Goal: Transaction & Acquisition: Purchase product/service

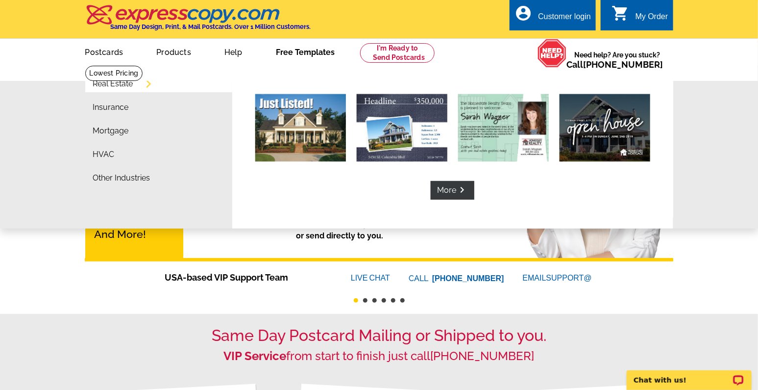
click at [136, 86] on li "Real Estate" at bounding box center [162, 86] width 139 height 24
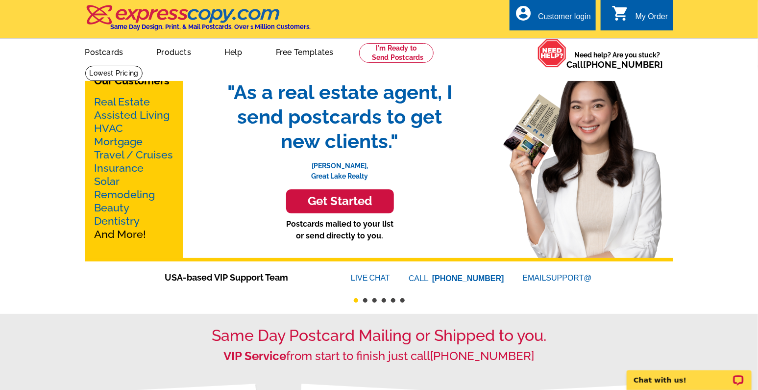
click at [132, 104] on link "Real Estate" at bounding box center [123, 102] width 56 height 12
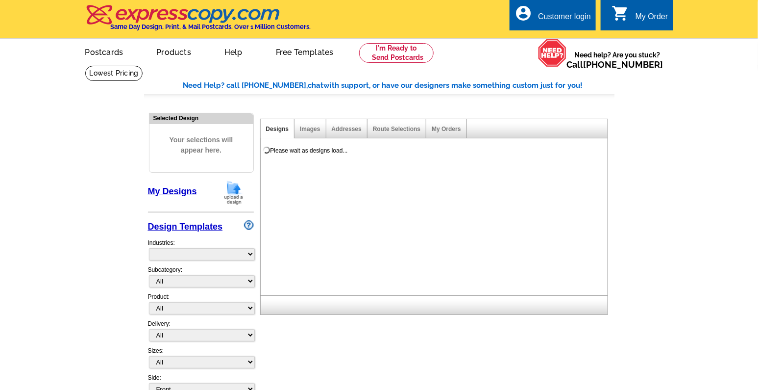
select select "785"
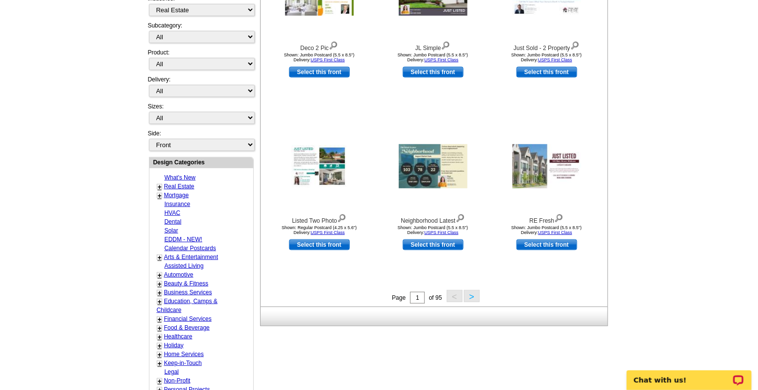
scroll to position [245, 0]
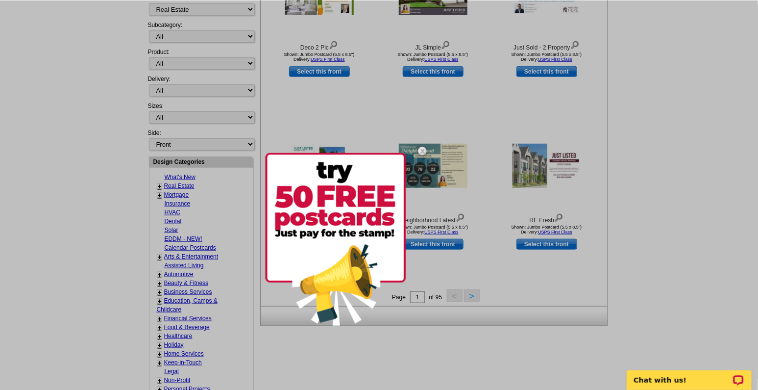
click at [419, 151] on img at bounding box center [422, 151] width 28 height 28
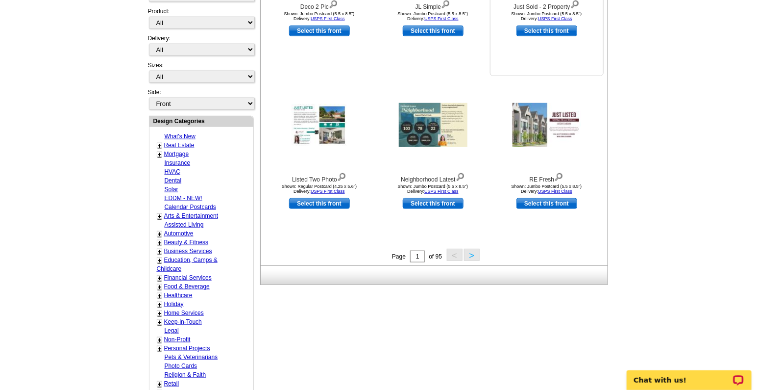
scroll to position [286, 0]
click at [467, 255] on button ">" at bounding box center [472, 254] width 16 height 12
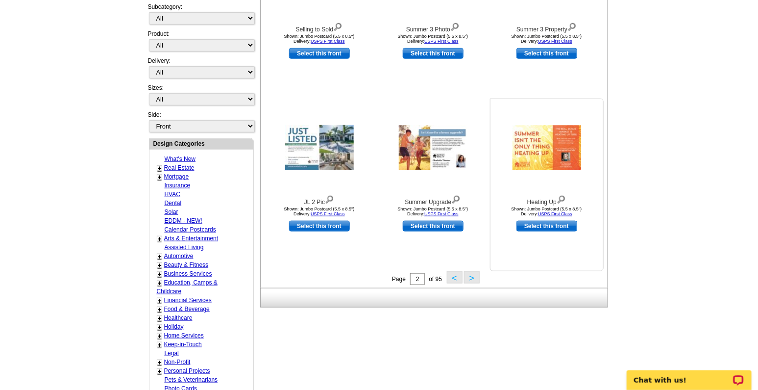
scroll to position [267, 0]
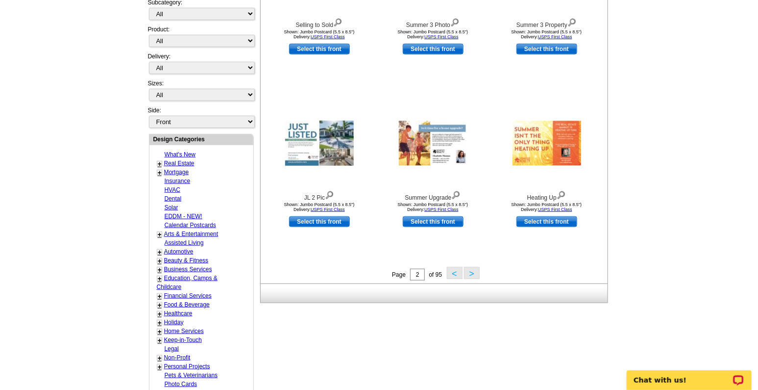
click at [471, 271] on button ">" at bounding box center [472, 273] width 16 height 12
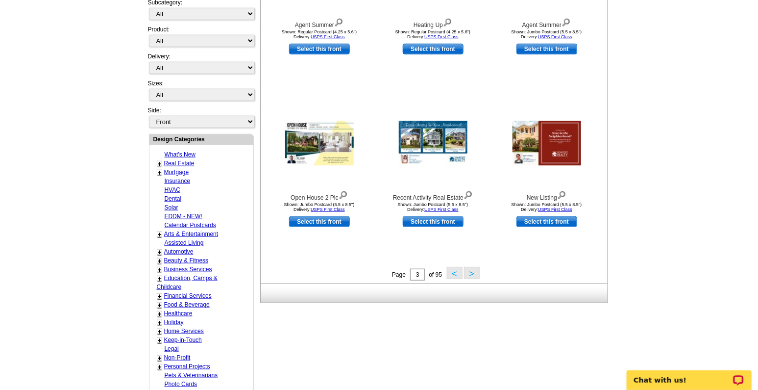
click at [470, 272] on button ">" at bounding box center [472, 273] width 16 height 12
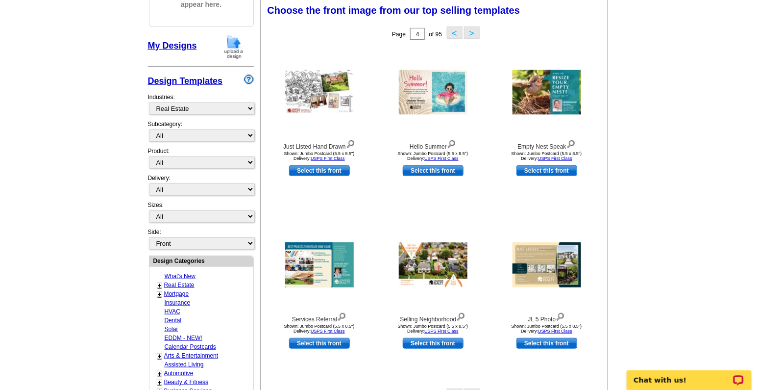
scroll to position [145, 0]
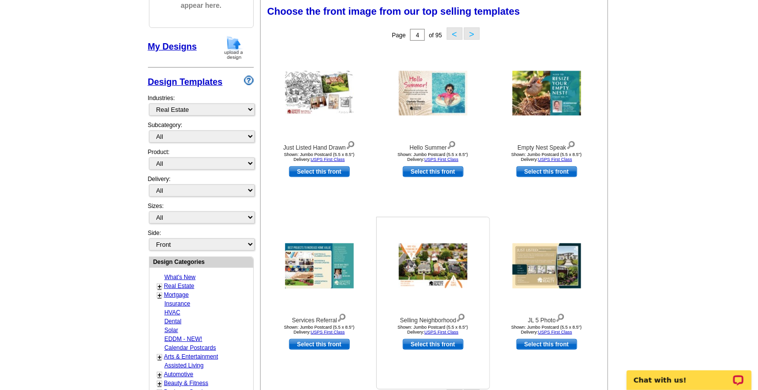
click at [462, 317] on img at bounding box center [460, 316] width 9 height 11
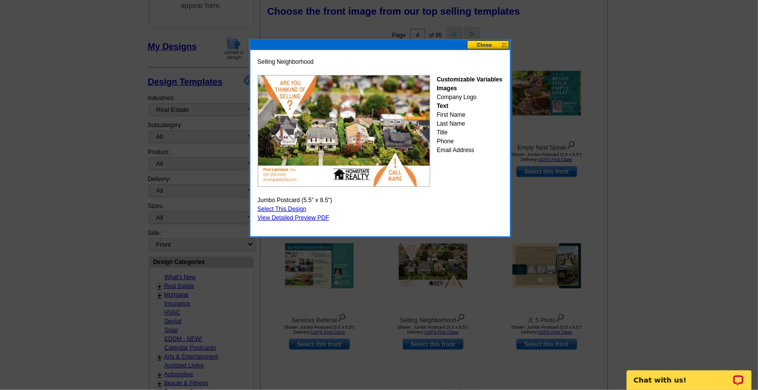
click at [407, 125] on img at bounding box center [344, 131] width 172 height 112
click at [502, 46] on button at bounding box center [488, 44] width 43 height 9
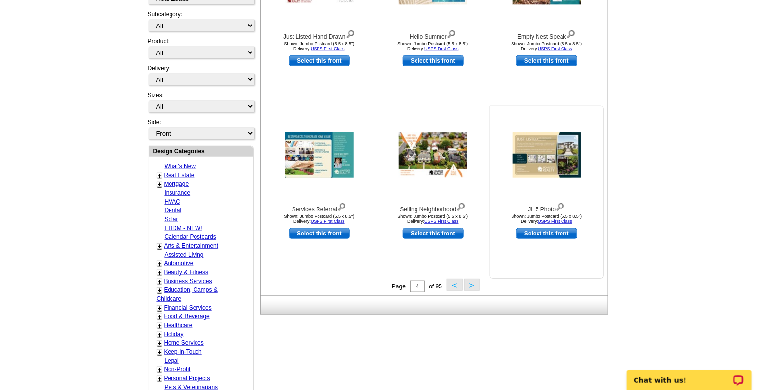
scroll to position [267, 0]
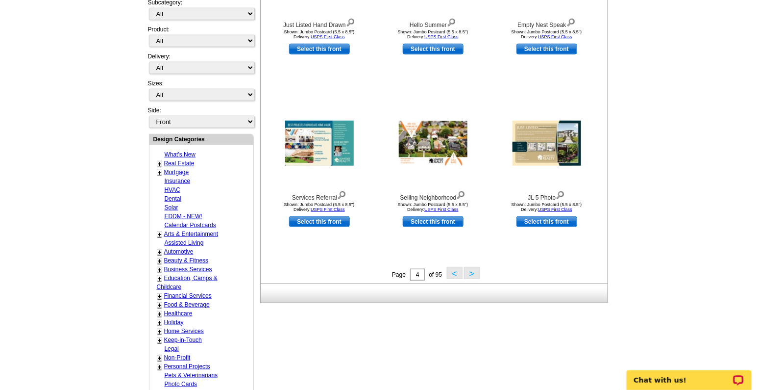
click at [473, 272] on button ">" at bounding box center [472, 273] width 16 height 12
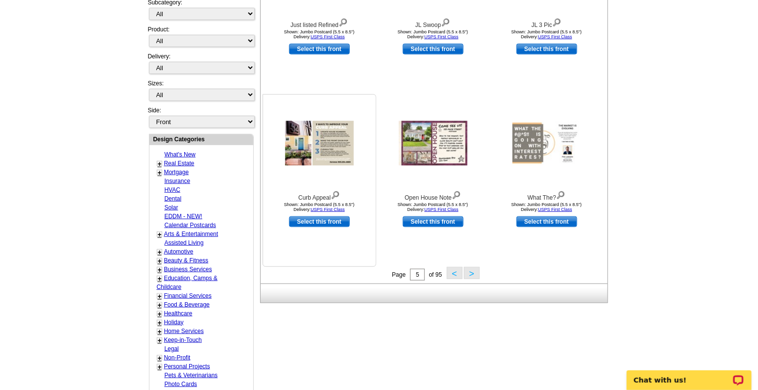
click at [336, 193] on img at bounding box center [335, 194] width 9 height 11
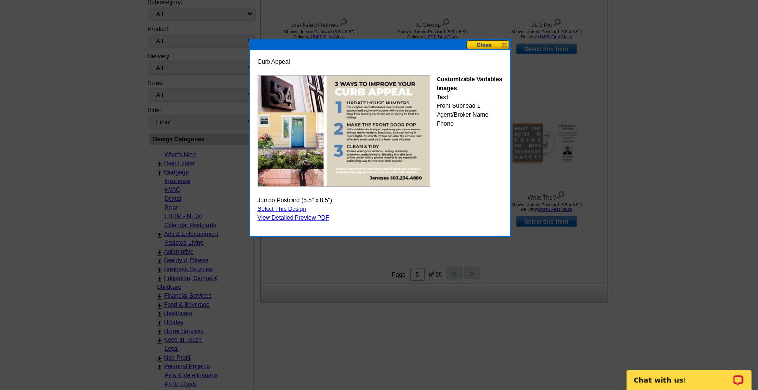
click at [503, 42] on button at bounding box center [488, 44] width 43 height 9
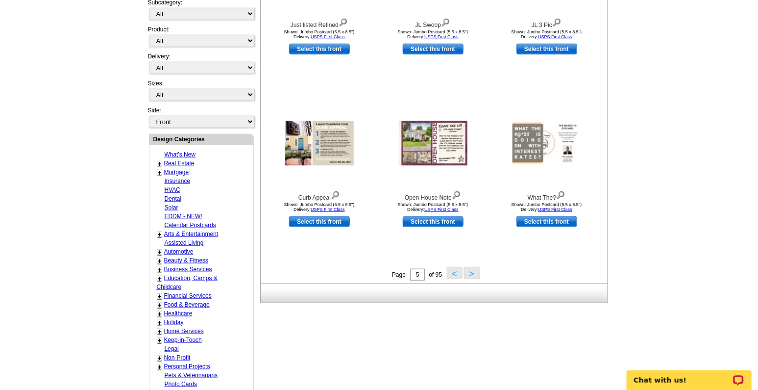
click at [468, 272] on button ">" at bounding box center [472, 273] width 16 height 12
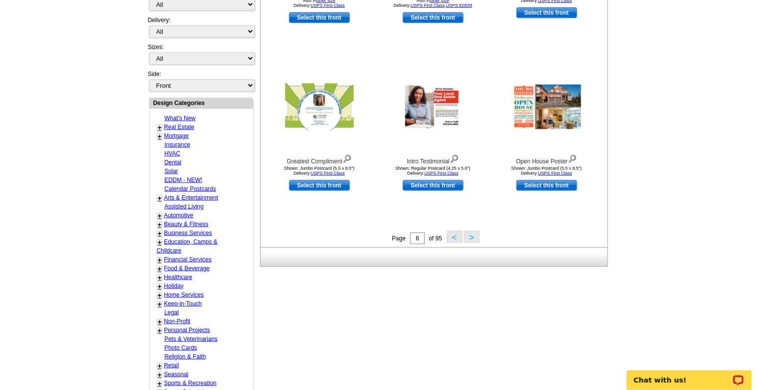
scroll to position [308, 0]
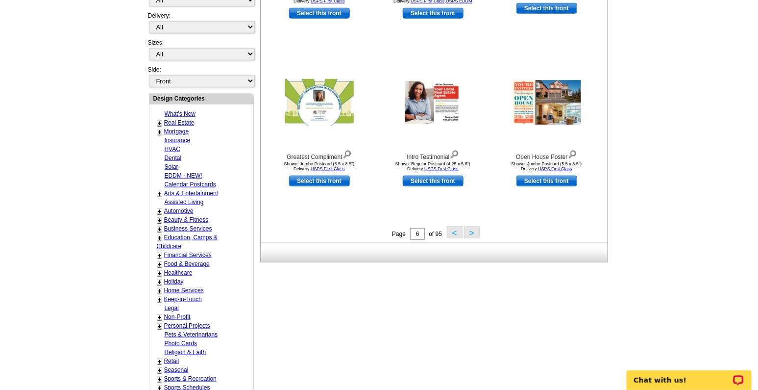
click at [470, 232] on button ">" at bounding box center [472, 232] width 16 height 12
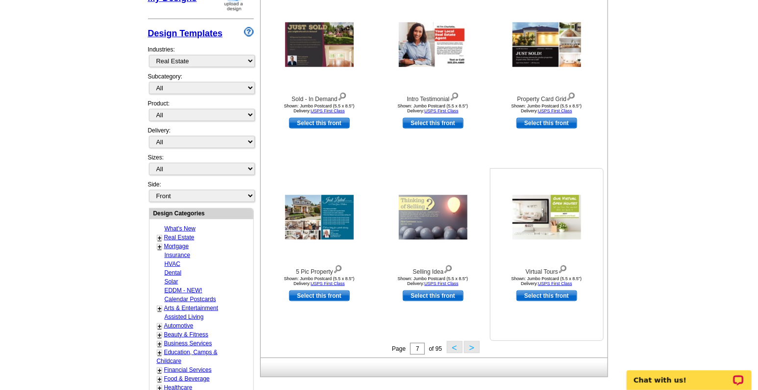
scroll to position [226, 0]
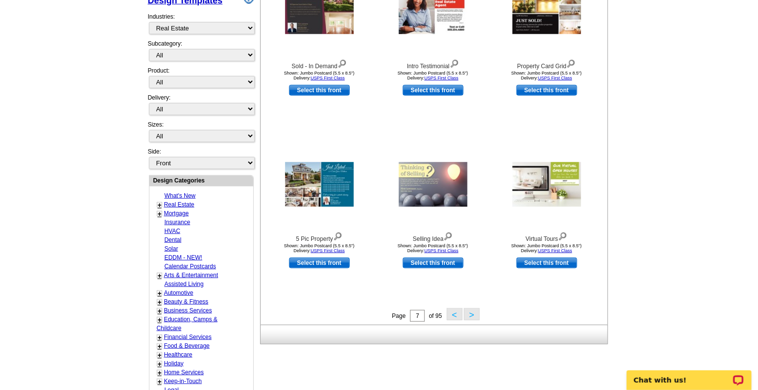
click at [469, 314] on button ">" at bounding box center [472, 314] width 16 height 12
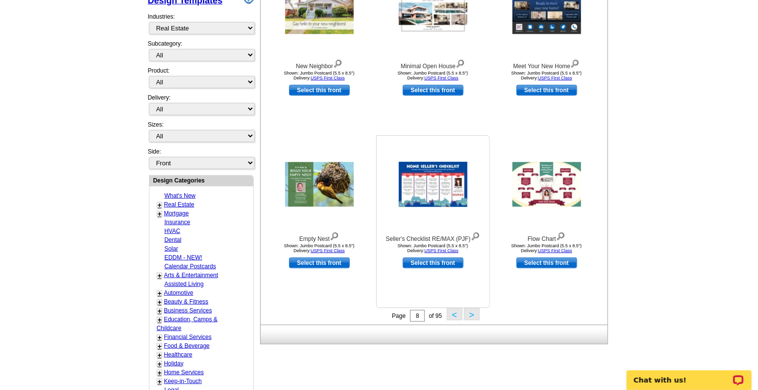
click at [473, 232] on img at bounding box center [475, 235] width 9 height 11
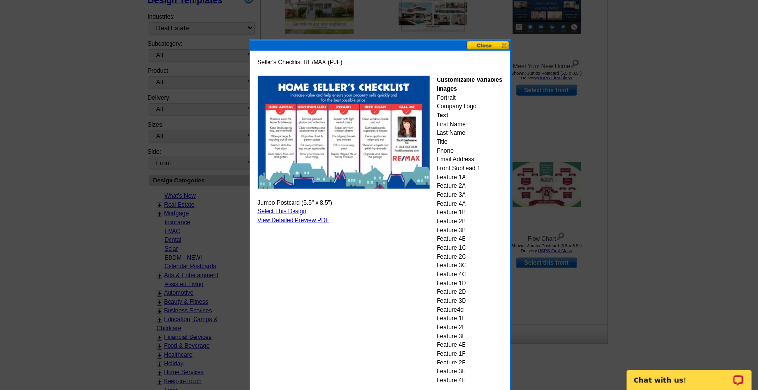
click at [500, 43] on button at bounding box center [488, 45] width 43 height 9
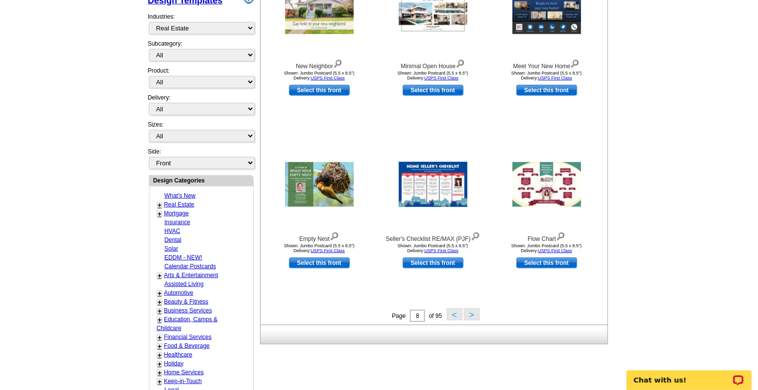
click at [474, 314] on button ">" at bounding box center [472, 314] width 16 height 12
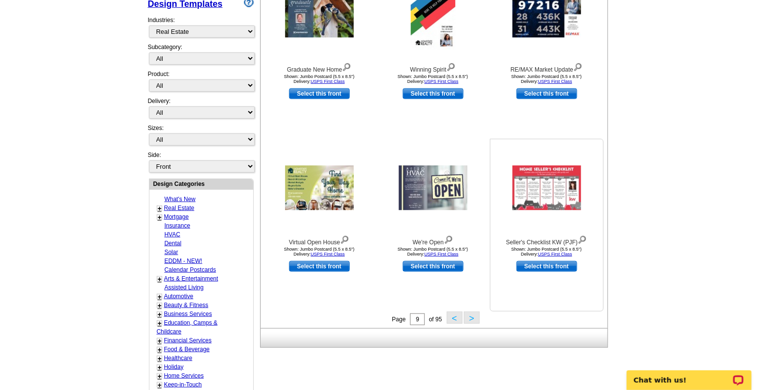
scroll to position [308, 0]
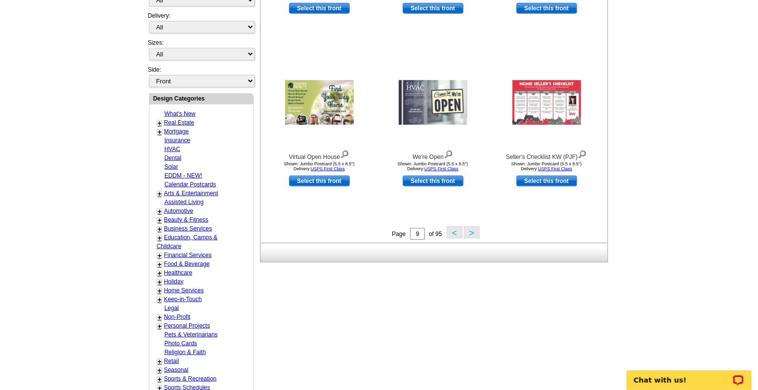
click at [472, 232] on button ">" at bounding box center [472, 232] width 16 height 12
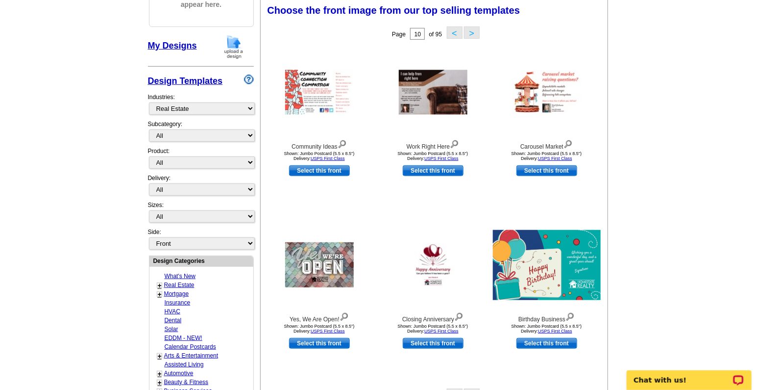
scroll to position [145, 0]
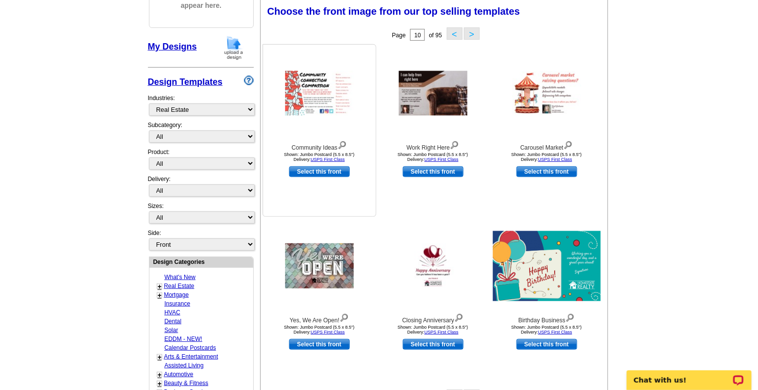
click at [343, 144] on img at bounding box center [342, 144] width 9 height 11
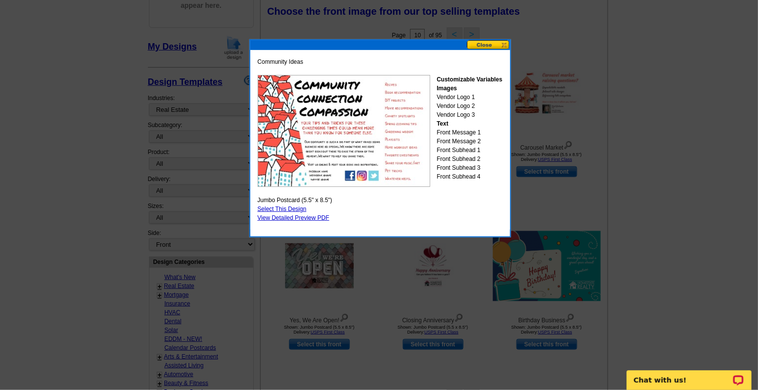
click at [504, 44] on button at bounding box center [488, 44] width 43 height 9
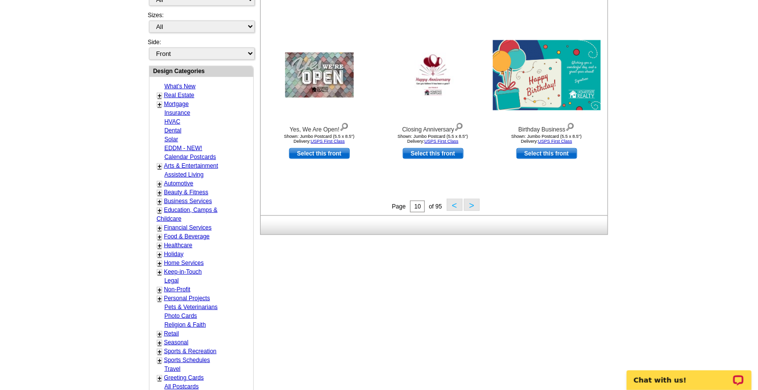
scroll to position [348, 0]
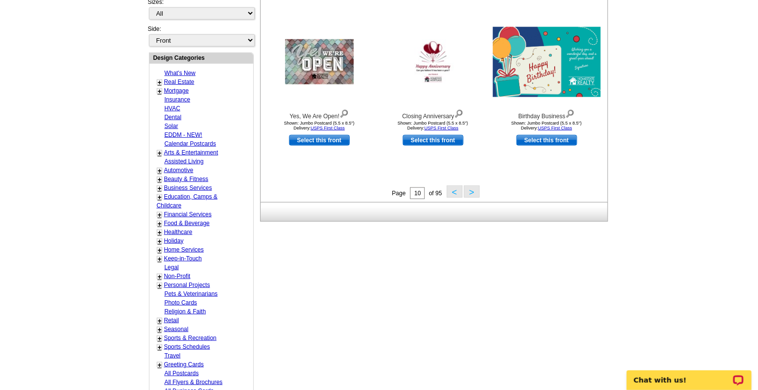
click at [475, 189] on button ">" at bounding box center [472, 191] width 16 height 12
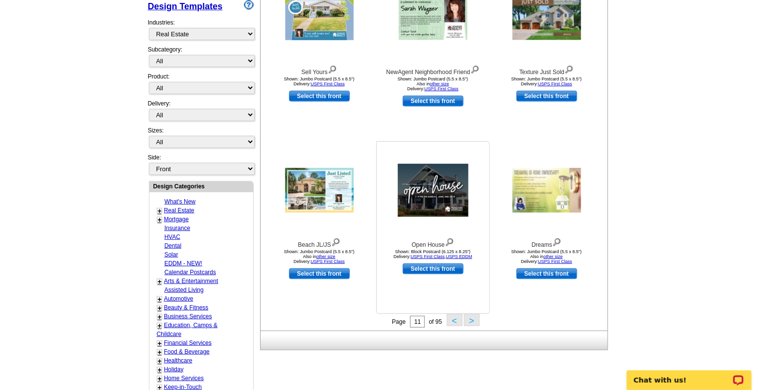
scroll to position [226, 0]
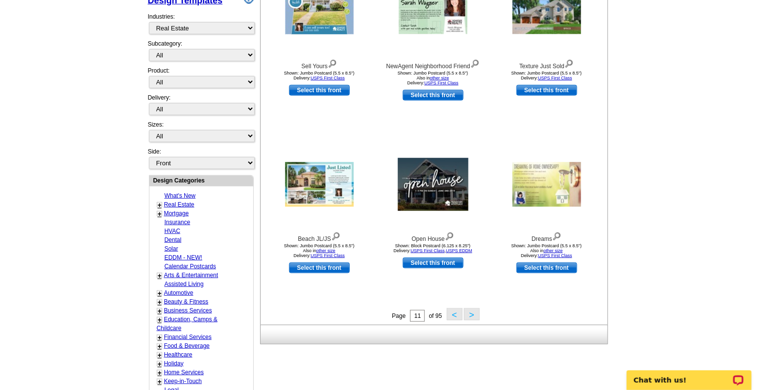
click at [473, 312] on button ">" at bounding box center [472, 314] width 16 height 12
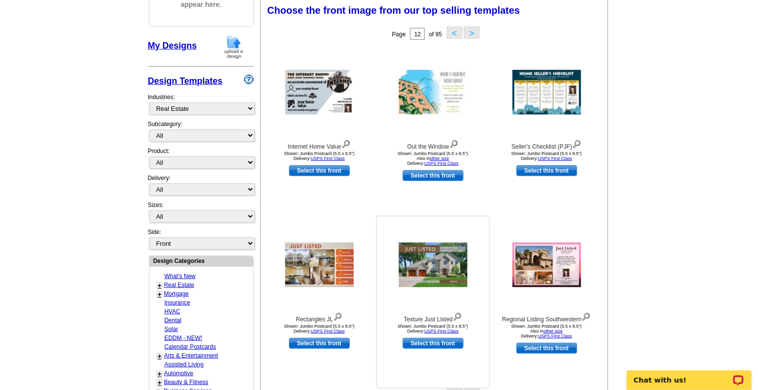
scroll to position [145, 0]
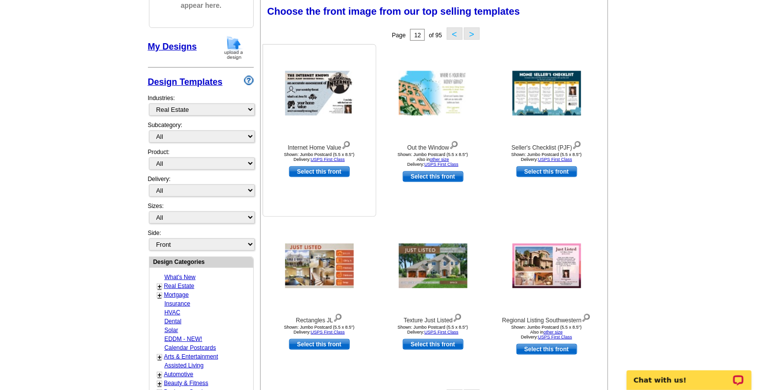
click at [345, 144] on img at bounding box center [346, 144] width 9 height 11
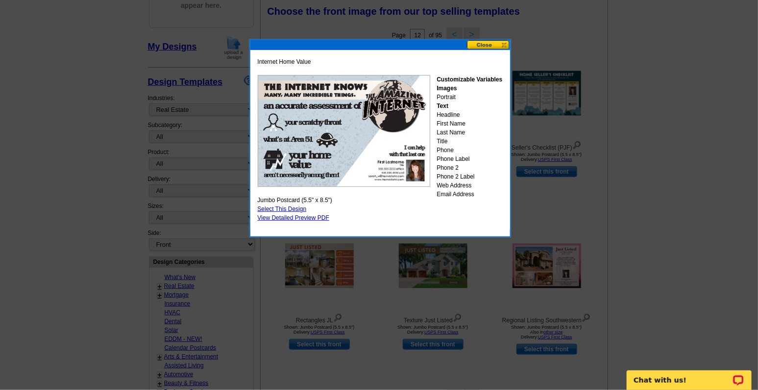
click at [492, 43] on button at bounding box center [488, 44] width 43 height 9
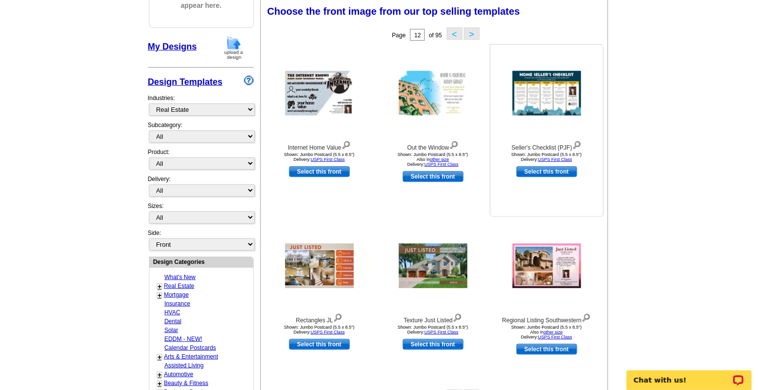
click at [576, 143] on img at bounding box center [576, 144] width 9 height 11
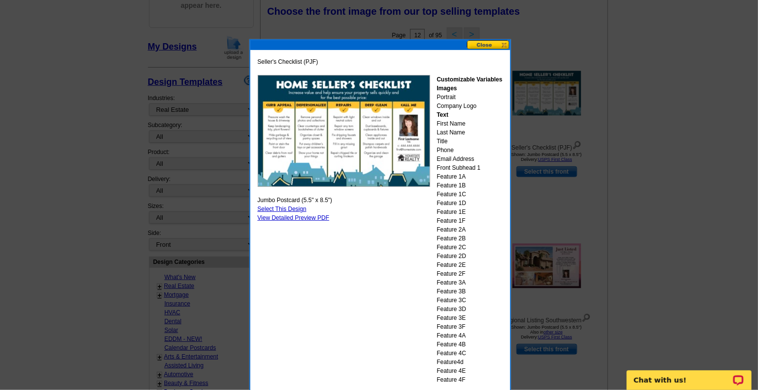
click at [501, 44] on button at bounding box center [488, 44] width 43 height 9
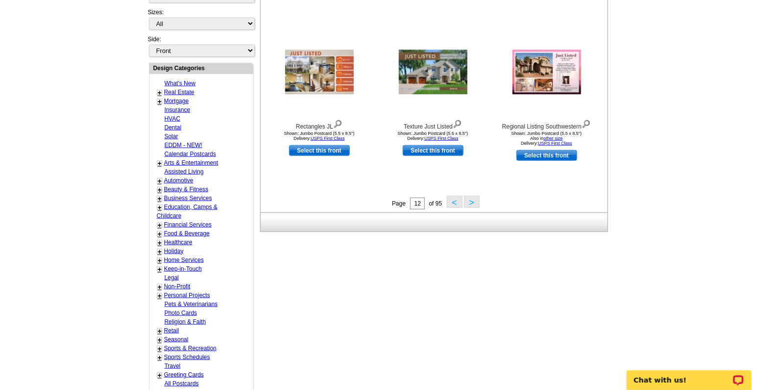
scroll to position [348, 0]
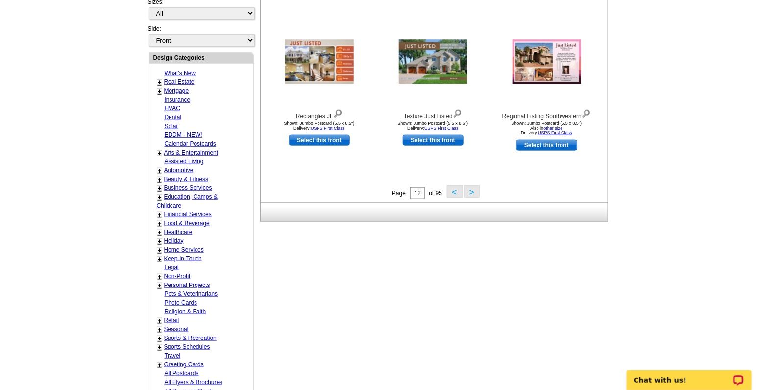
click at [473, 191] on button ">" at bounding box center [472, 191] width 16 height 12
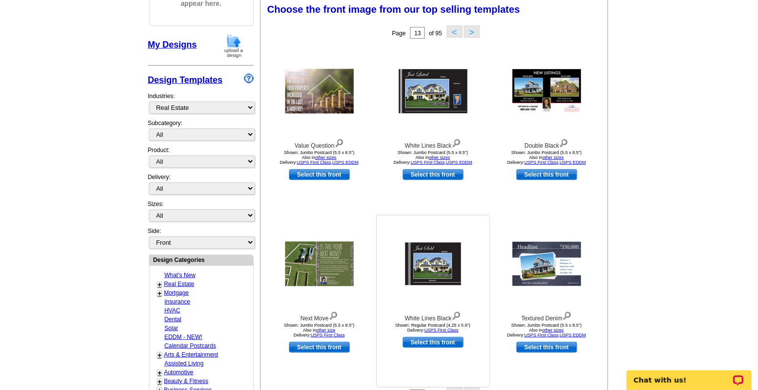
scroll to position [145, 0]
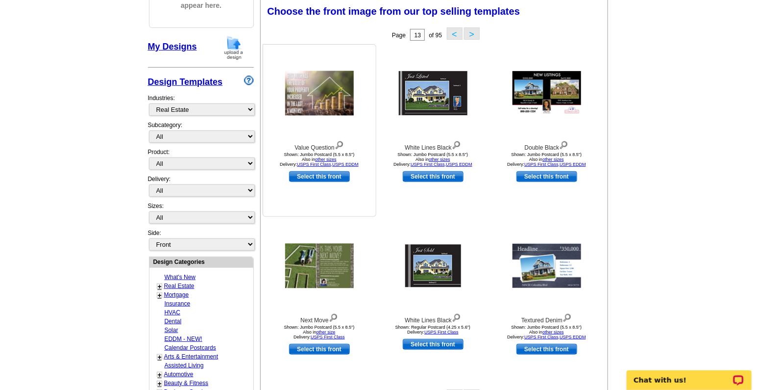
click at [339, 144] on img at bounding box center [339, 144] width 9 height 11
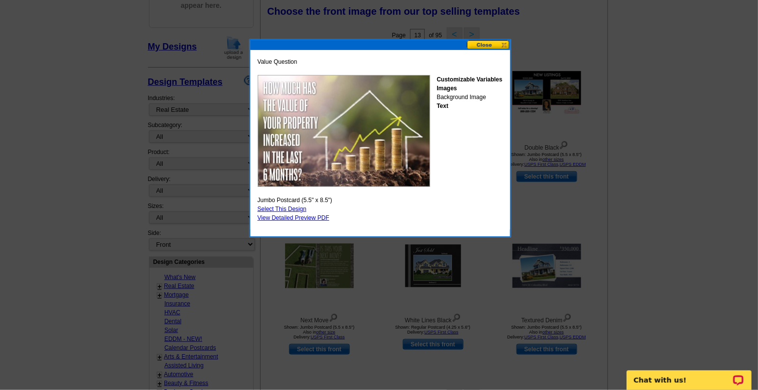
click at [500, 46] on button at bounding box center [488, 44] width 43 height 9
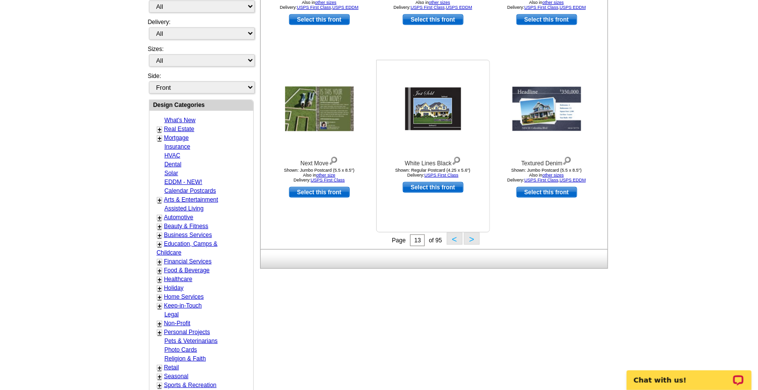
scroll to position [308, 0]
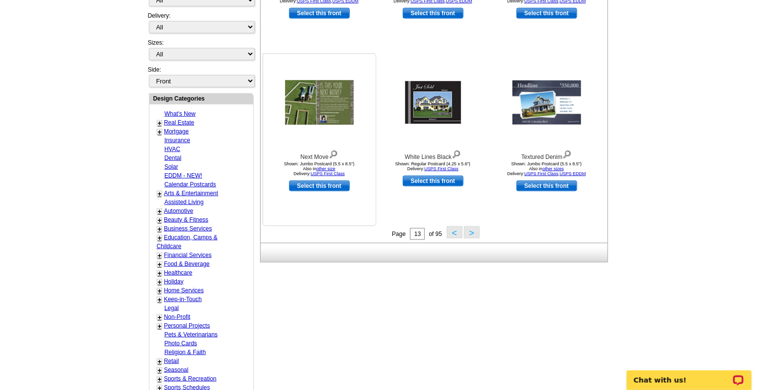
click at [333, 149] on img at bounding box center [333, 153] width 9 height 11
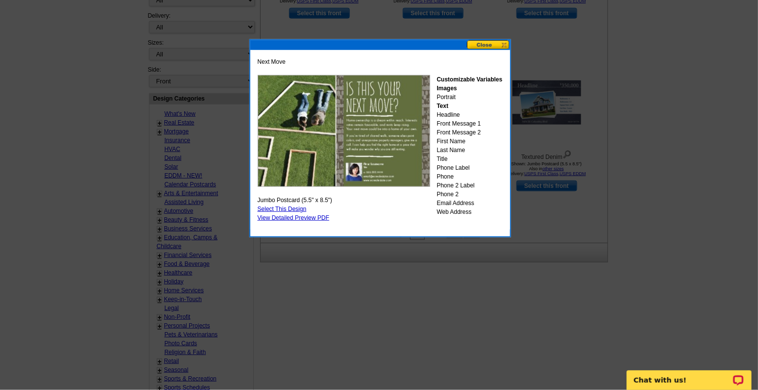
click at [502, 44] on button at bounding box center [488, 44] width 43 height 9
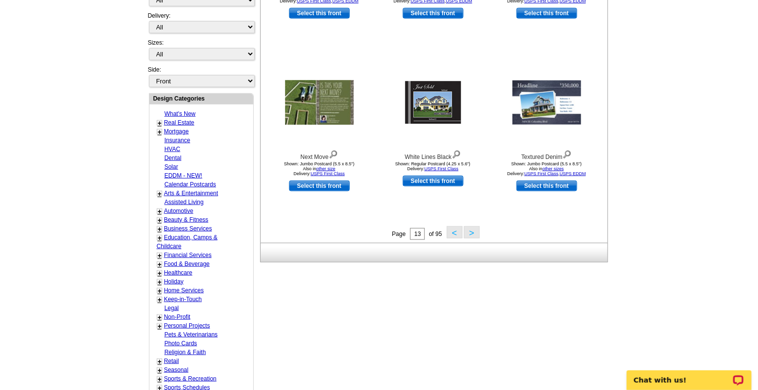
click at [474, 232] on button ">" at bounding box center [472, 232] width 16 height 12
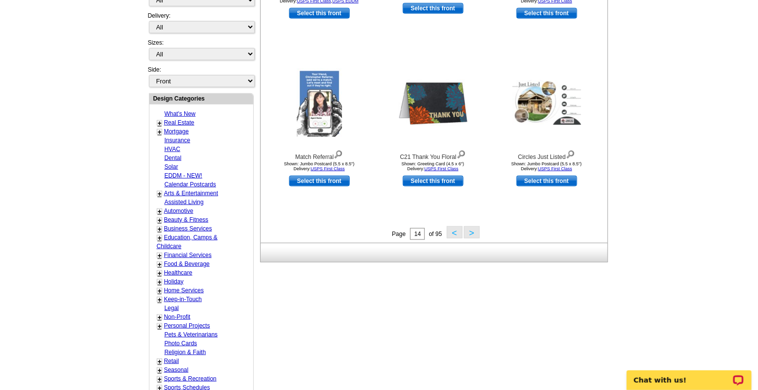
click at [474, 232] on button ">" at bounding box center [472, 232] width 16 height 12
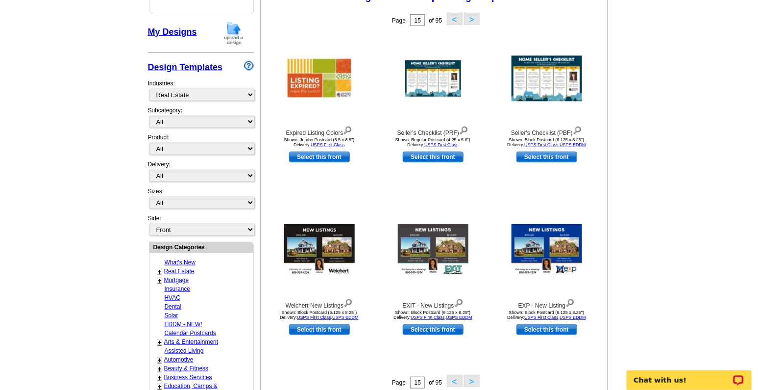
scroll to position [145, 0]
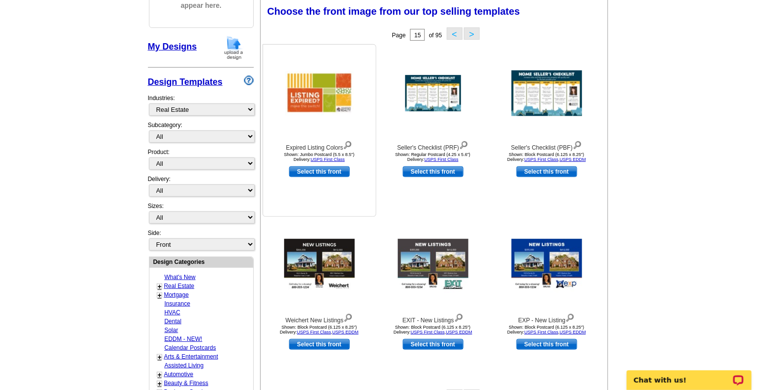
click at [349, 143] on img at bounding box center [347, 144] width 9 height 11
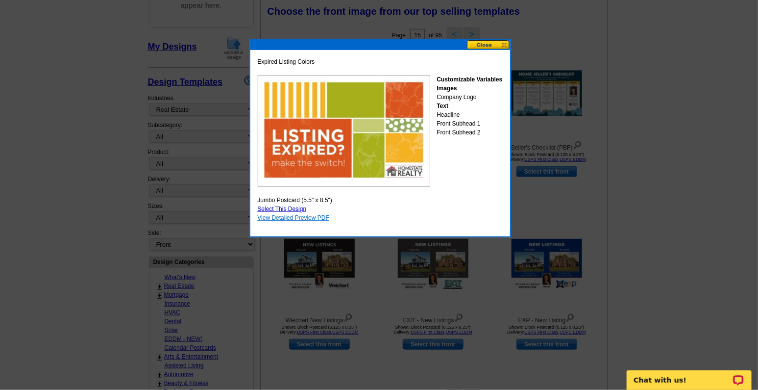
click at [296, 216] on link "View Detailed Preview PDF" at bounding box center [294, 217] width 72 height 7
click at [502, 44] on button at bounding box center [488, 44] width 43 height 9
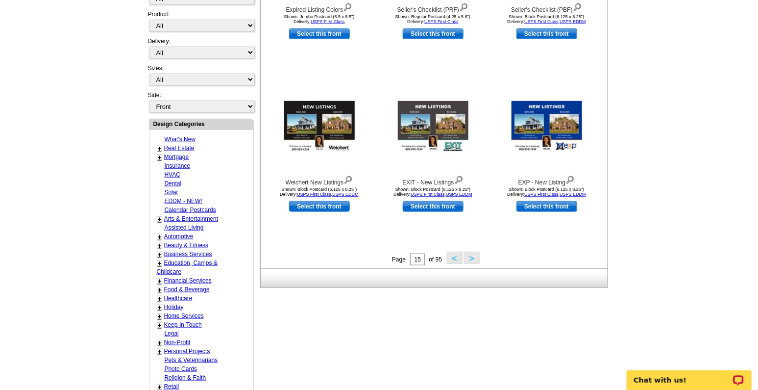
scroll to position [308, 0]
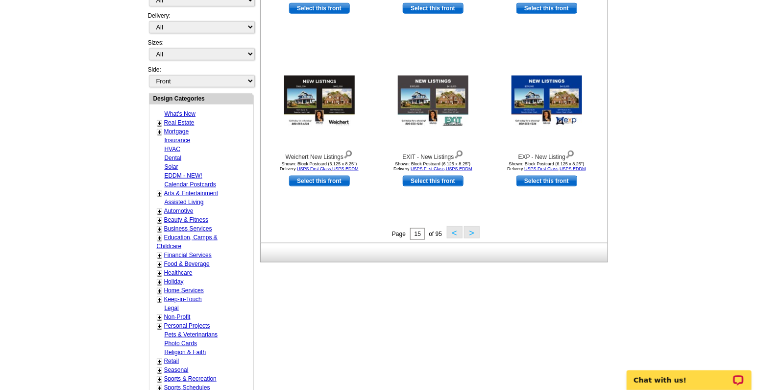
click at [475, 231] on button ">" at bounding box center [472, 232] width 16 height 12
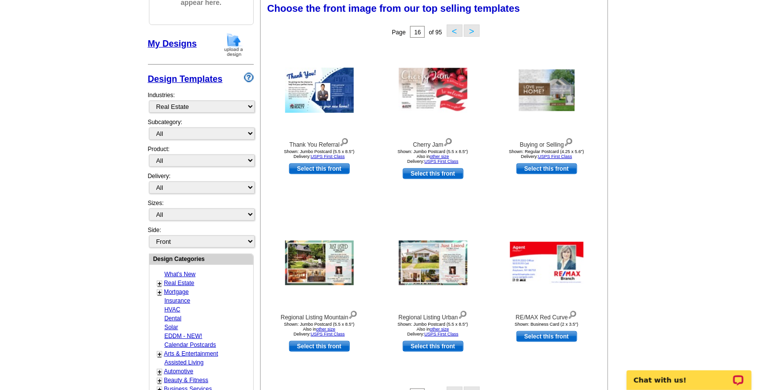
scroll to position [145, 0]
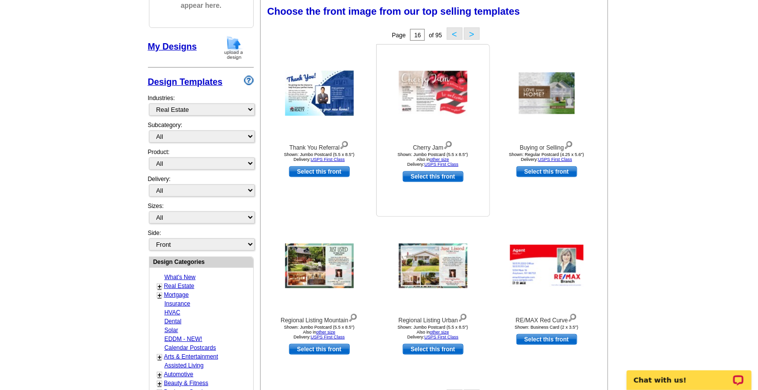
click at [448, 145] on img at bounding box center [447, 144] width 9 height 11
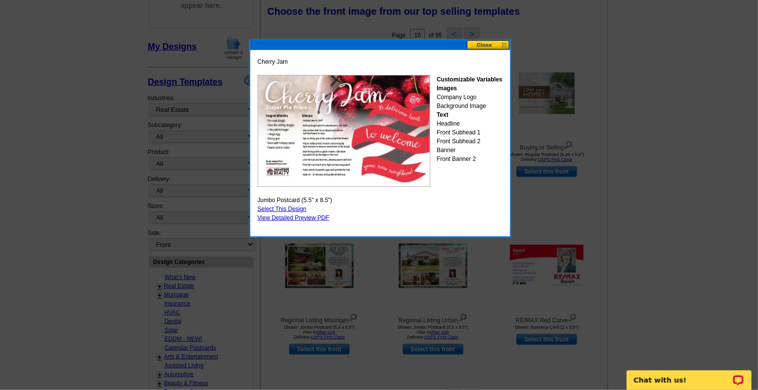
click at [502, 44] on button at bounding box center [488, 44] width 43 height 9
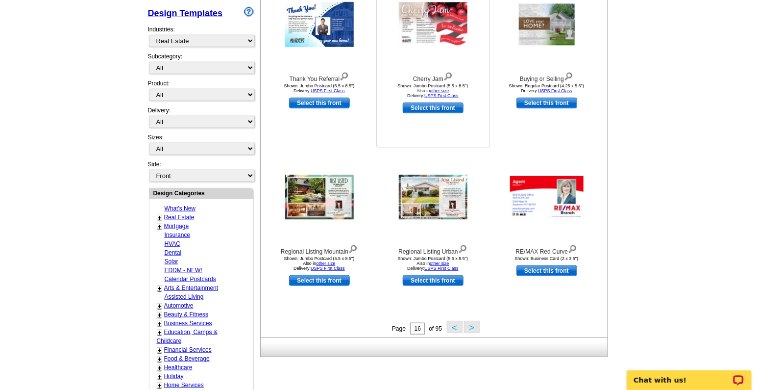
scroll to position [226, 0]
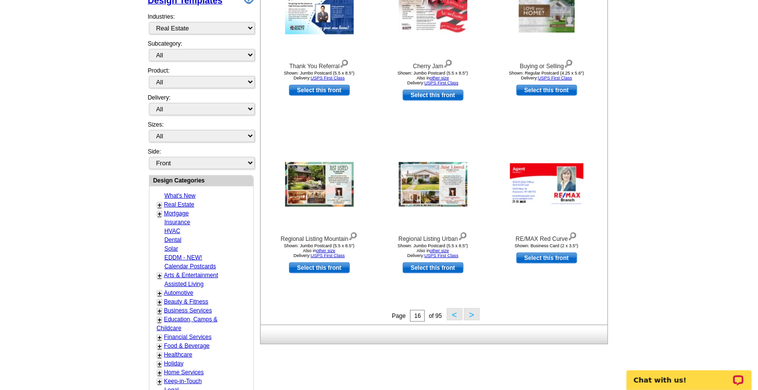
click at [470, 314] on button ">" at bounding box center [472, 314] width 16 height 12
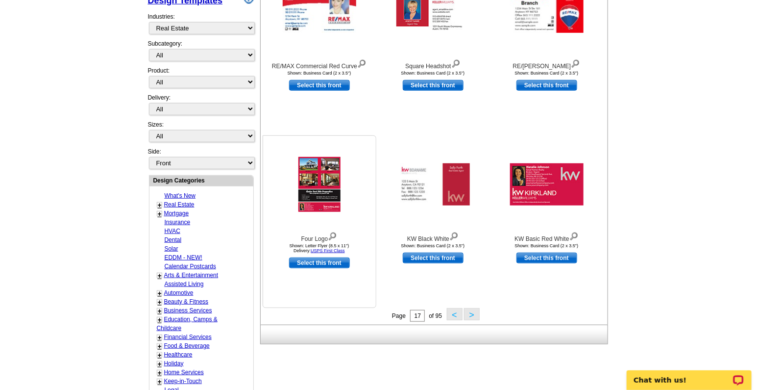
click at [331, 236] on img at bounding box center [332, 235] width 9 height 11
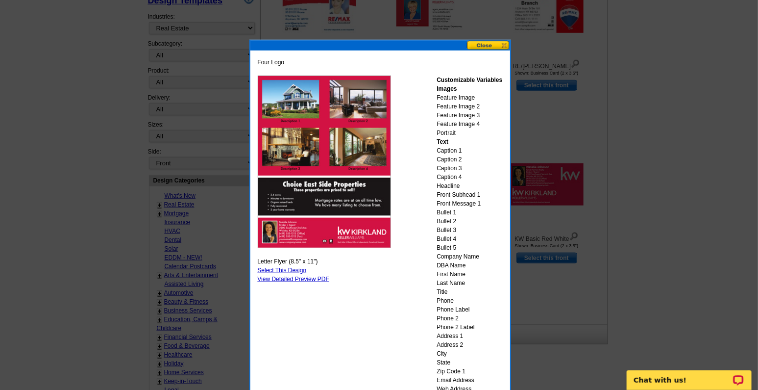
click at [506, 44] on button at bounding box center [488, 45] width 43 height 9
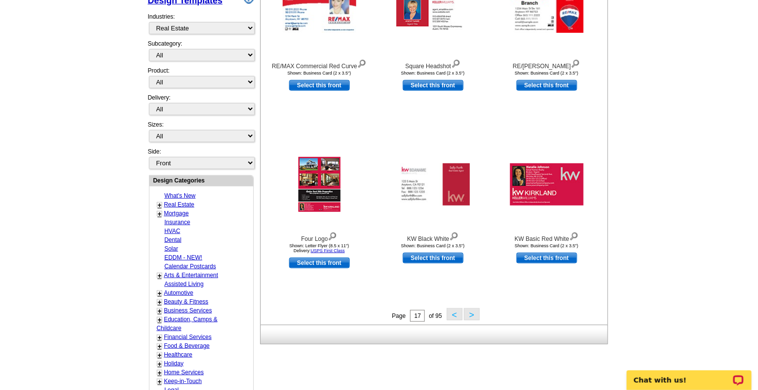
click at [471, 313] on button ">" at bounding box center [472, 314] width 16 height 12
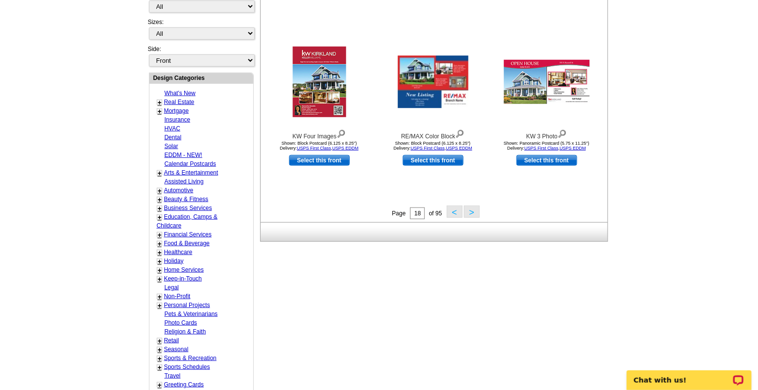
scroll to position [308, 0]
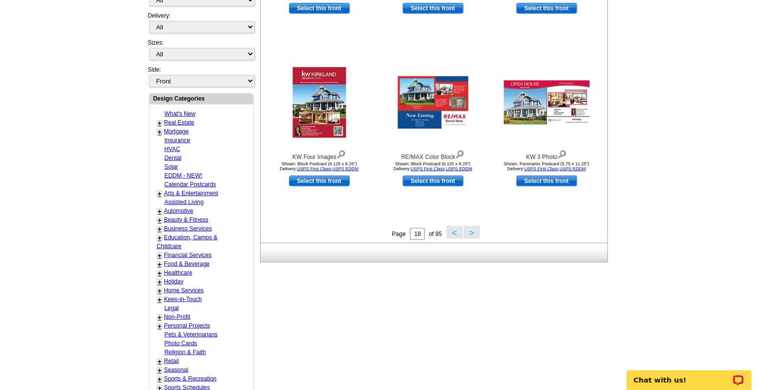
click at [159, 119] on link "+" at bounding box center [160, 123] width 4 height 8
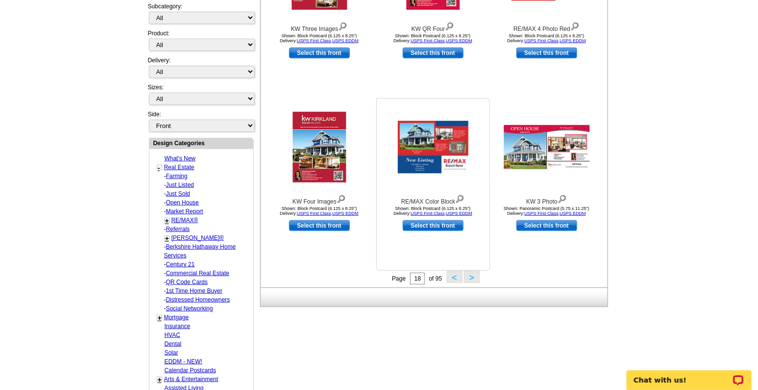
scroll to position [267, 0]
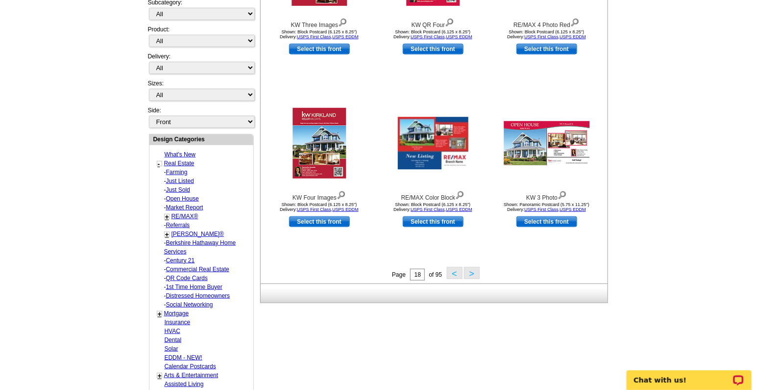
click at [471, 272] on button ">" at bounding box center [472, 273] width 16 height 12
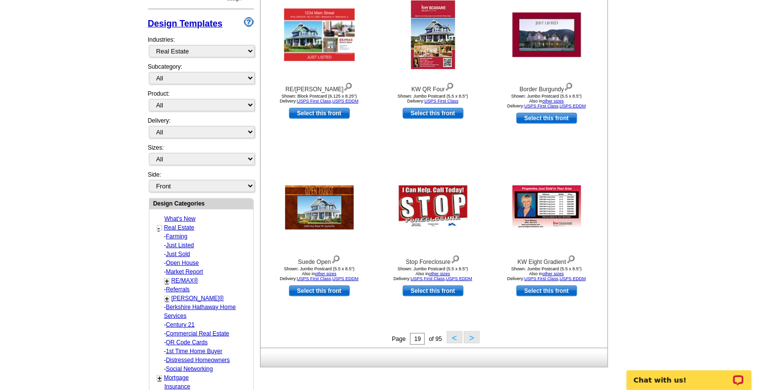
scroll to position [226, 0]
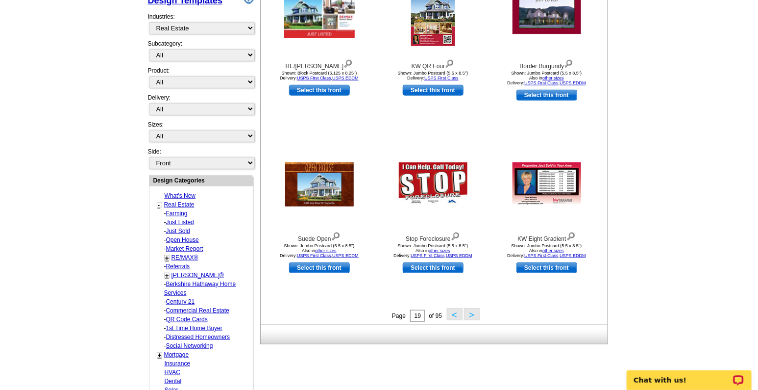
click at [469, 313] on button ">" at bounding box center [472, 314] width 16 height 12
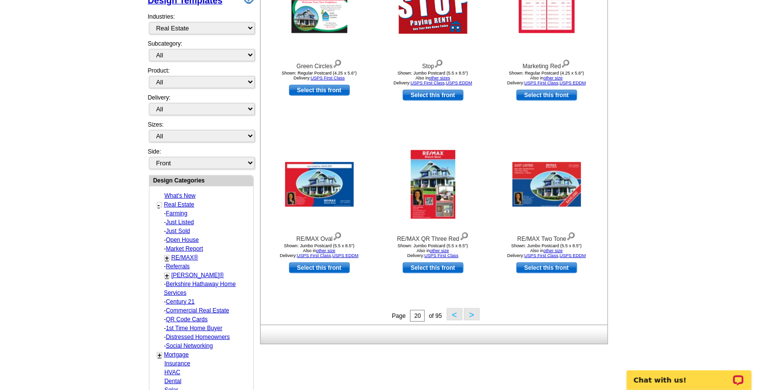
click at [467, 312] on button ">" at bounding box center [472, 314] width 16 height 12
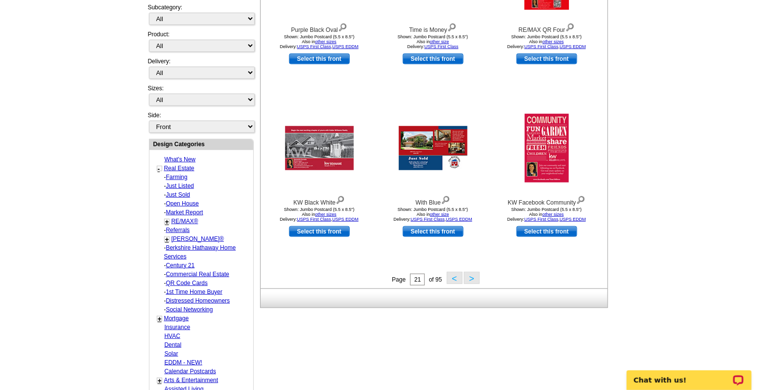
scroll to position [267, 0]
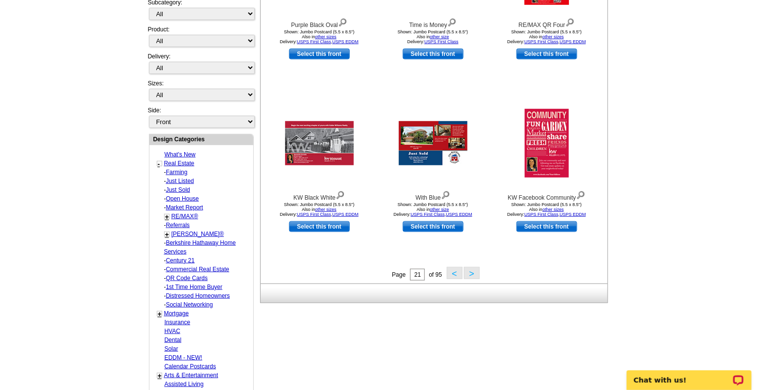
click at [469, 276] on button ">" at bounding box center [472, 273] width 16 height 12
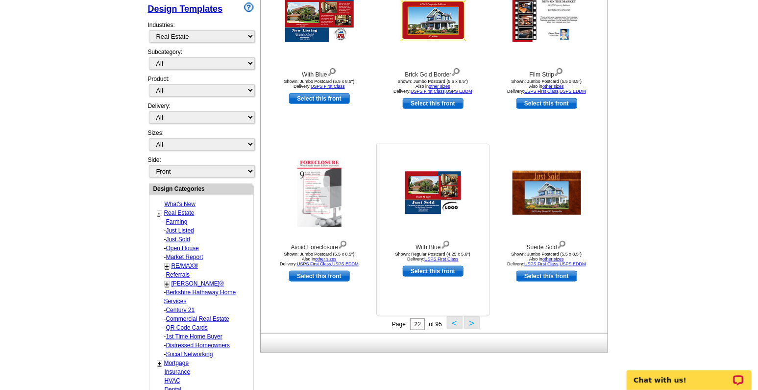
scroll to position [226, 0]
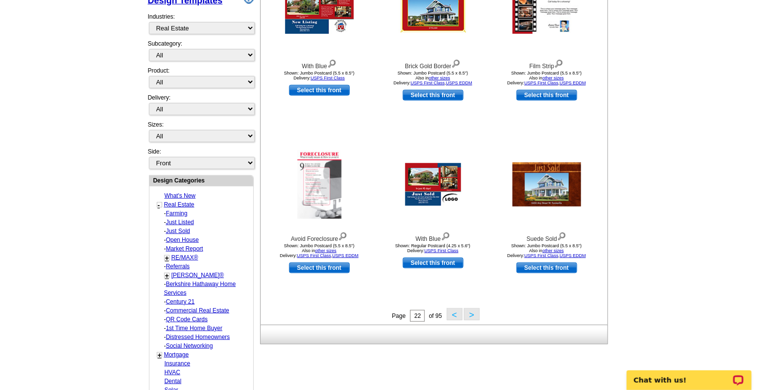
click at [471, 315] on button ">" at bounding box center [472, 314] width 16 height 12
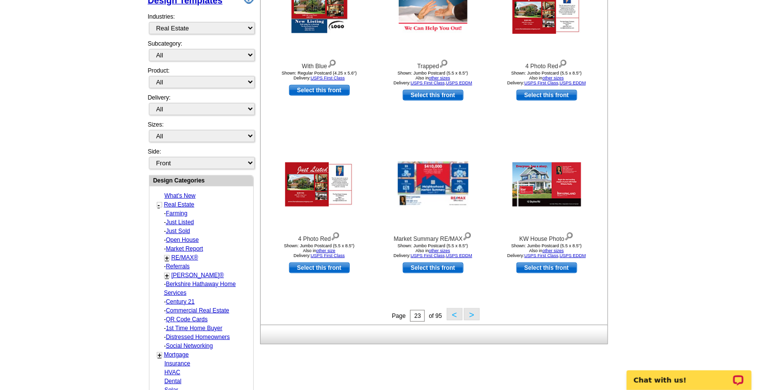
click at [467, 312] on button ">" at bounding box center [472, 314] width 16 height 12
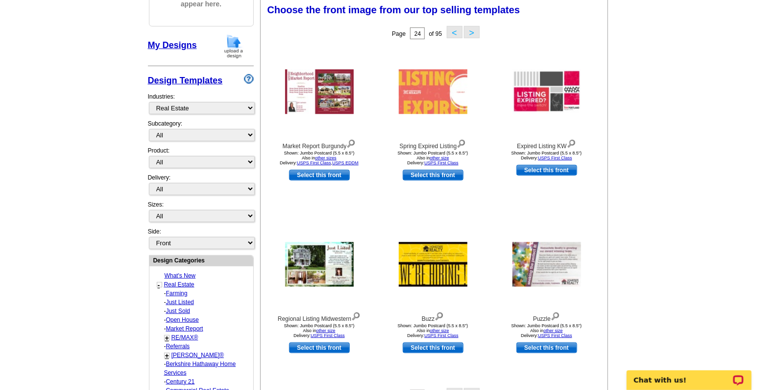
scroll to position [145, 0]
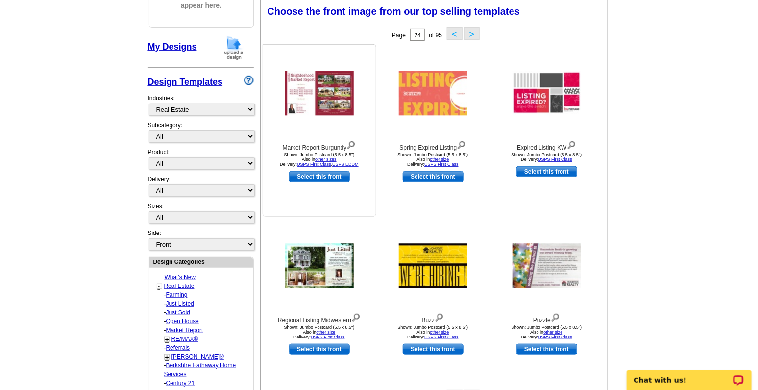
click at [352, 144] on img at bounding box center [350, 144] width 9 height 11
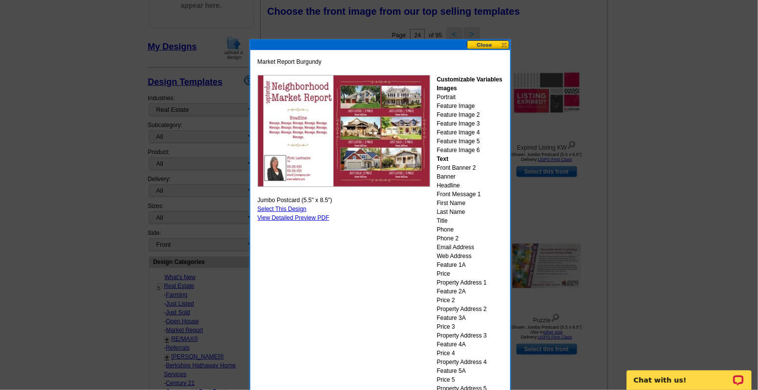
click at [486, 47] on button at bounding box center [488, 44] width 43 height 9
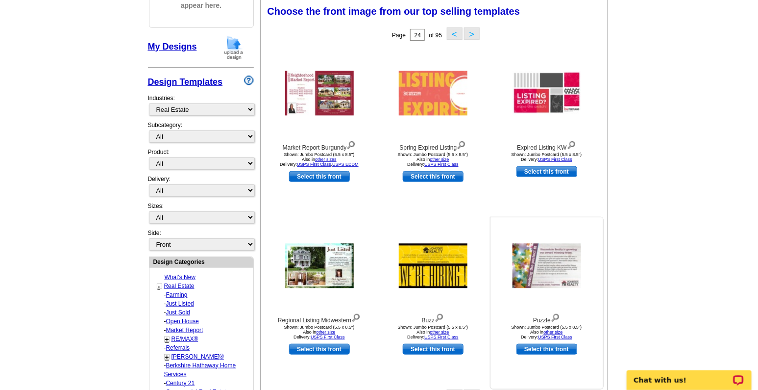
click at [556, 316] on img at bounding box center [555, 316] width 9 height 11
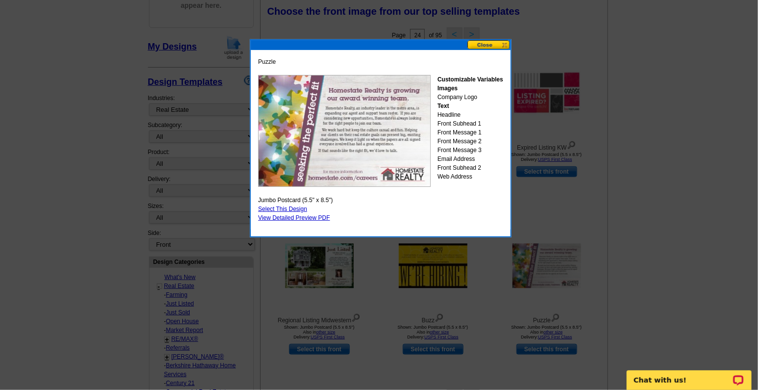
click at [507, 42] on button at bounding box center [488, 44] width 43 height 9
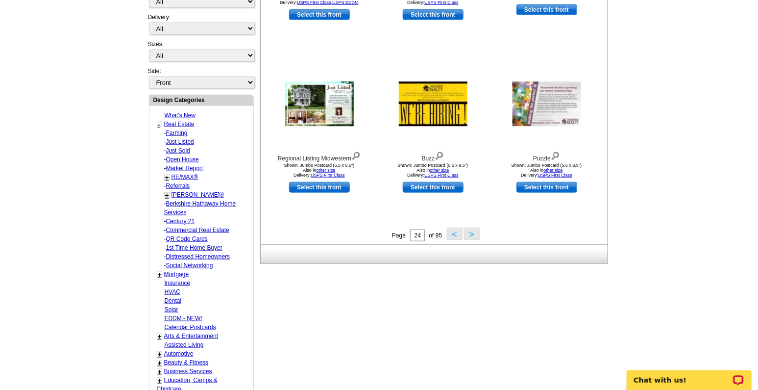
scroll to position [308, 0]
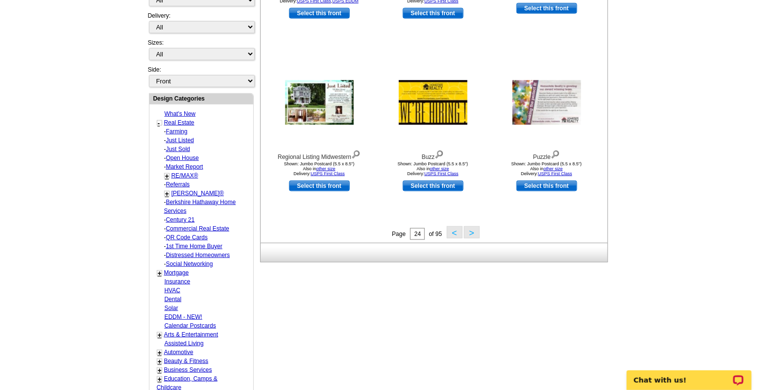
click at [471, 231] on button ">" at bounding box center [472, 232] width 16 height 12
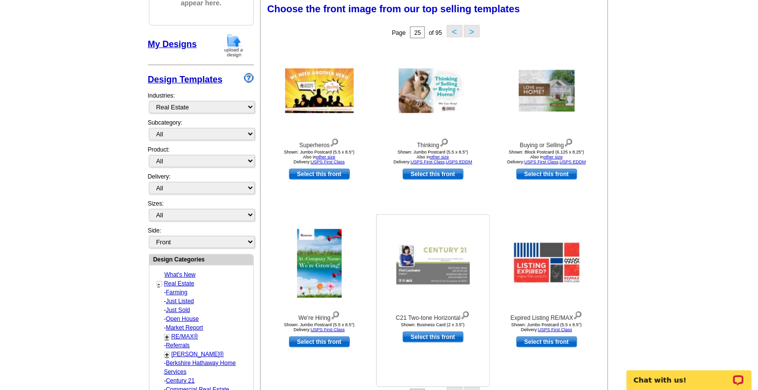
scroll to position [145, 0]
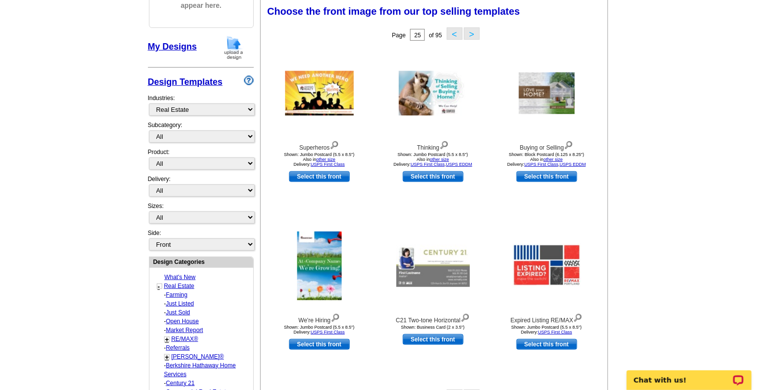
click at [174, 291] on link "Farming" at bounding box center [177, 294] width 22 height 7
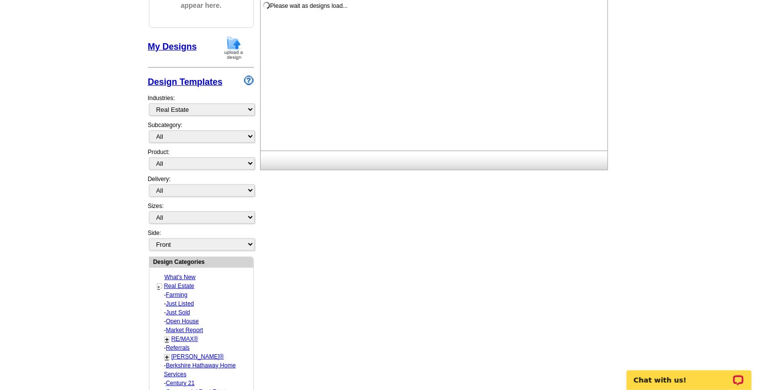
select select "1208"
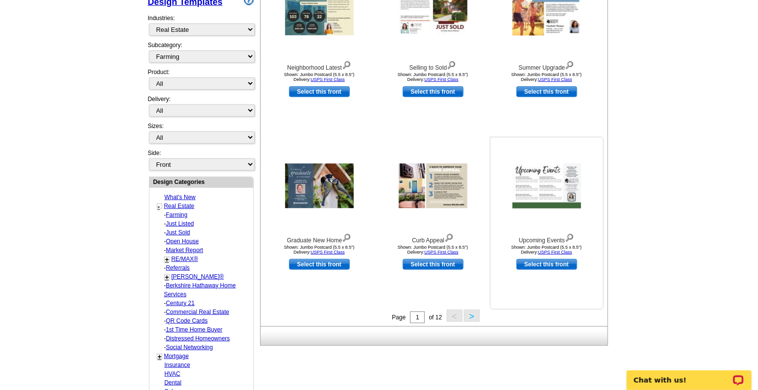
scroll to position [226, 0]
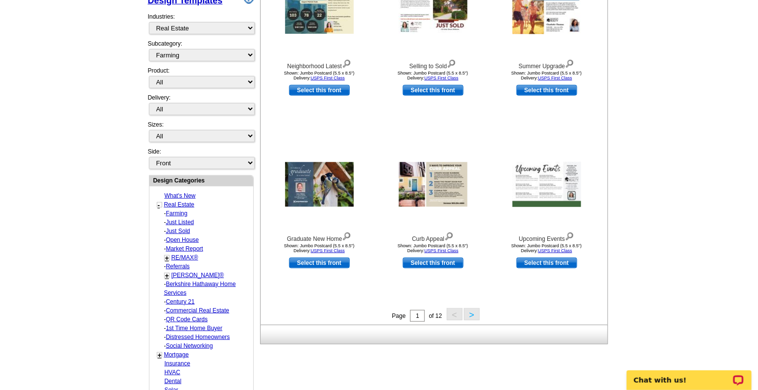
click at [471, 316] on button ">" at bounding box center [472, 314] width 16 height 12
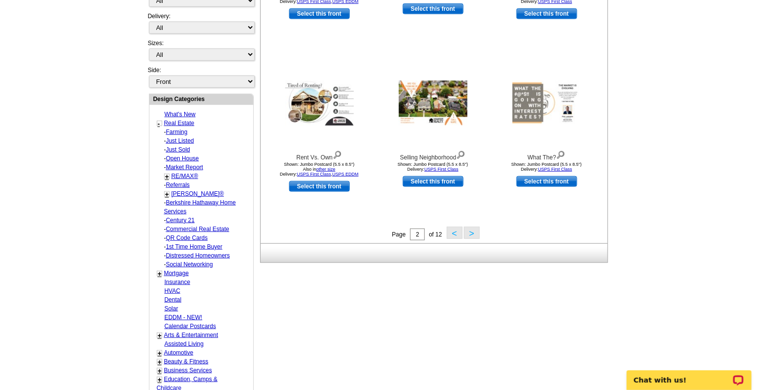
scroll to position [308, 0]
click at [473, 230] on button ">" at bounding box center [472, 232] width 16 height 12
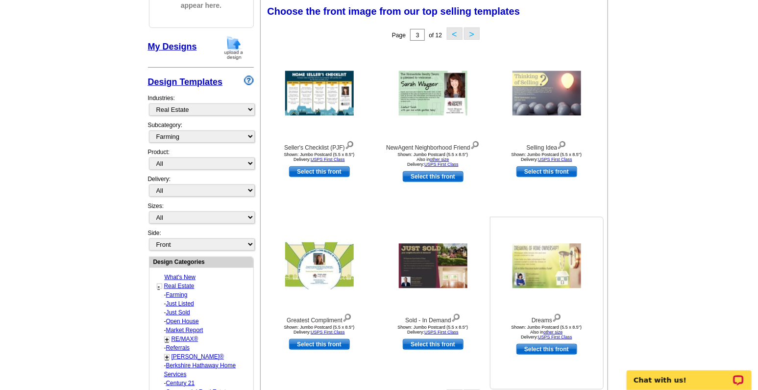
scroll to position [185, 0]
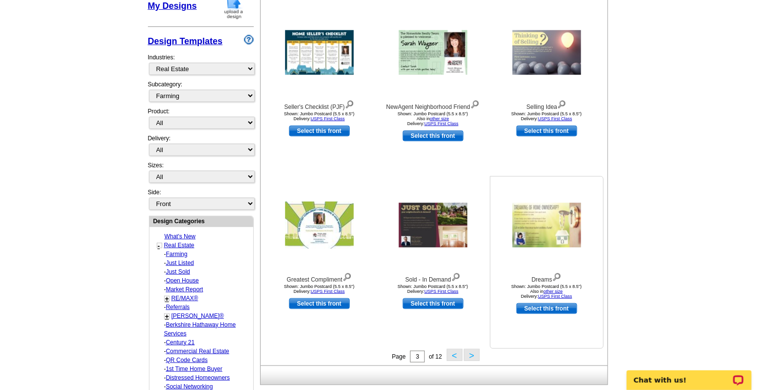
click at [557, 275] on img at bounding box center [556, 275] width 9 height 11
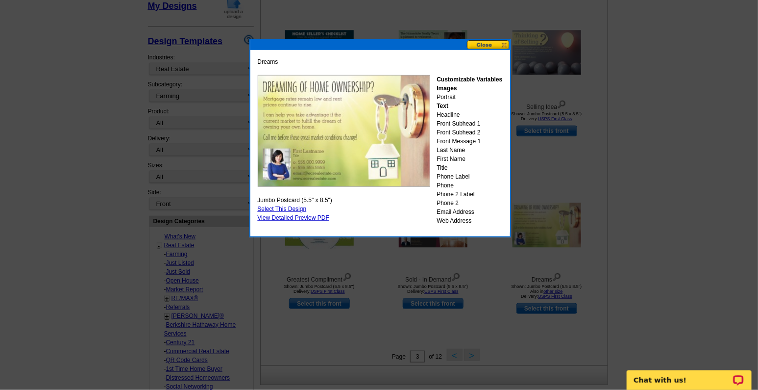
click at [501, 45] on button at bounding box center [488, 44] width 43 height 9
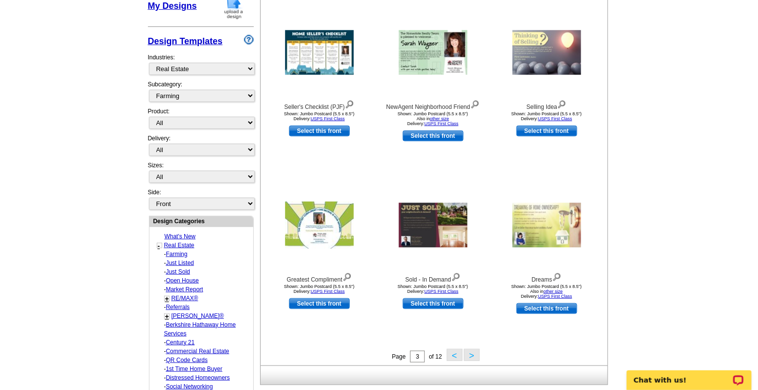
click at [474, 352] on button ">" at bounding box center [472, 354] width 16 height 12
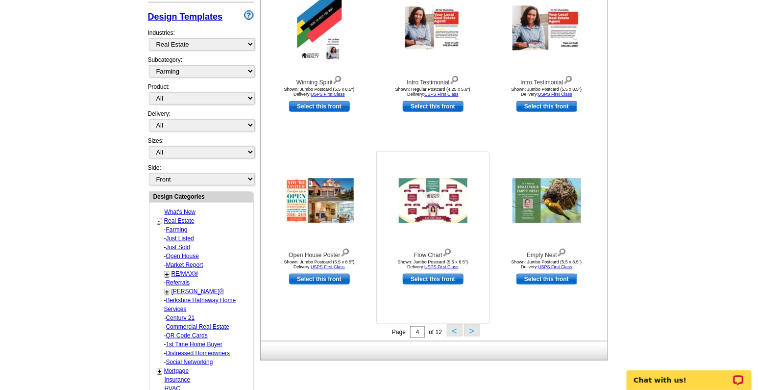
scroll to position [226, 0]
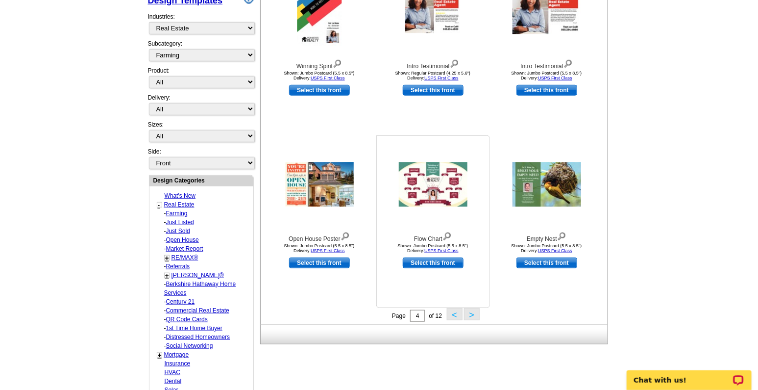
click at [446, 234] on img at bounding box center [446, 235] width 9 height 11
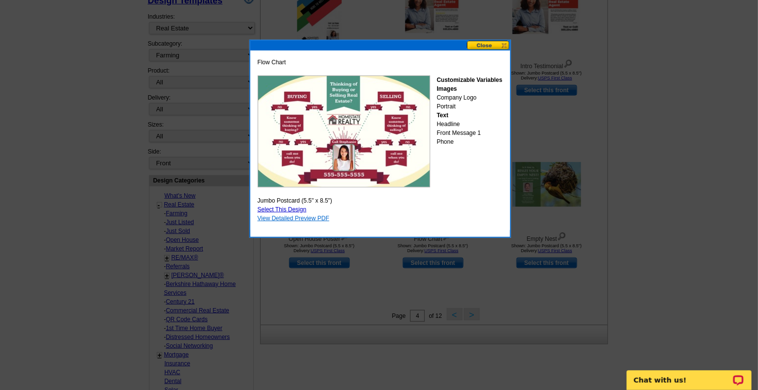
click at [311, 218] on link "View Detailed Preview PDF" at bounding box center [294, 218] width 72 height 7
click at [486, 43] on button at bounding box center [488, 45] width 43 height 9
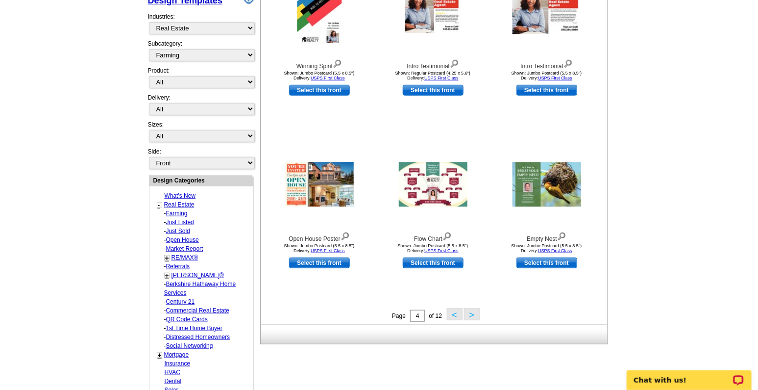
click at [475, 313] on button ">" at bounding box center [472, 314] width 16 height 12
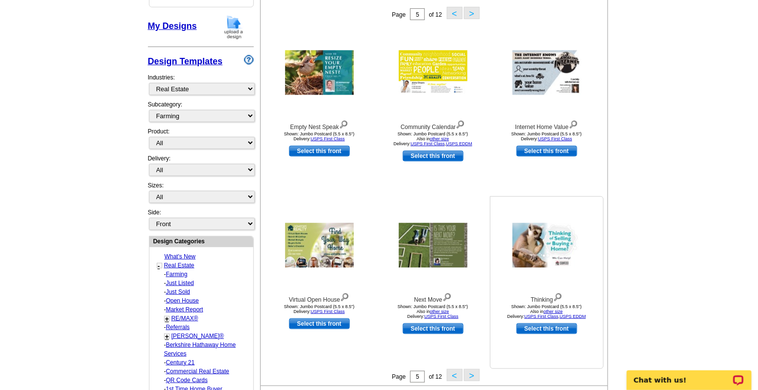
scroll to position [185, 0]
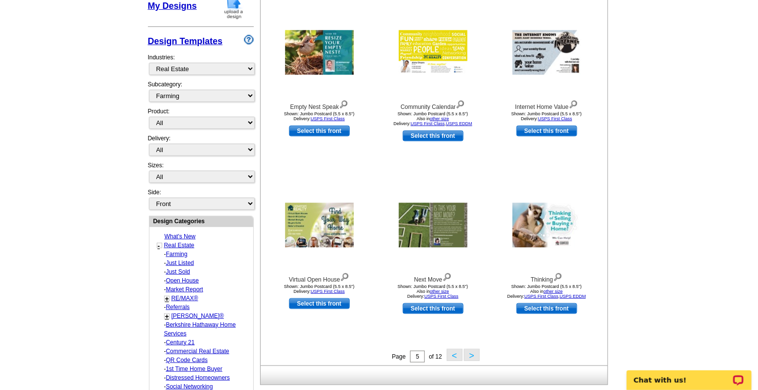
click at [473, 354] on button ">" at bounding box center [472, 354] width 16 height 12
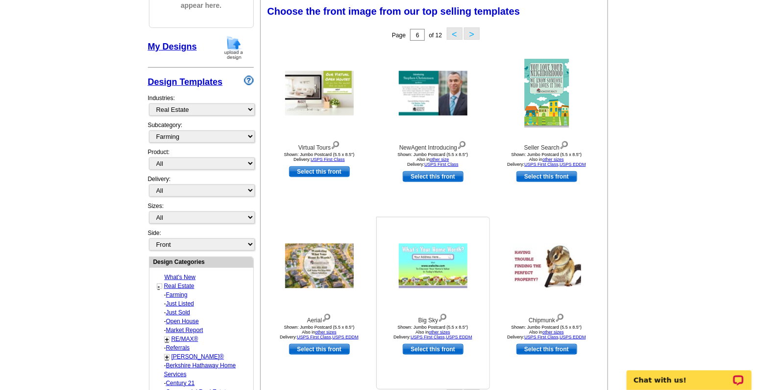
scroll to position [145, 0]
click at [325, 314] on img at bounding box center [326, 316] width 9 height 11
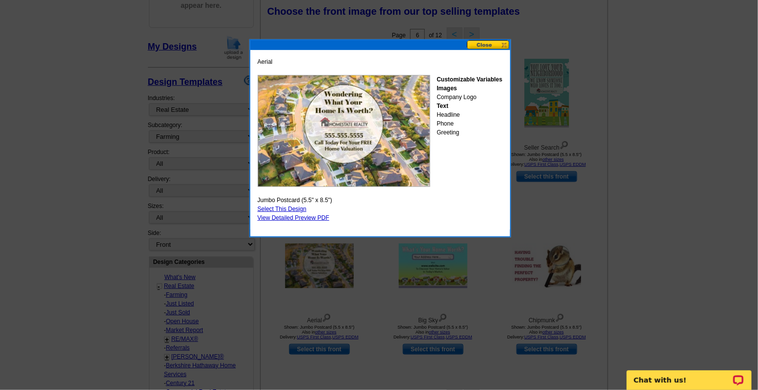
click at [497, 46] on button at bounding box center [488, 44] width 43 height 9
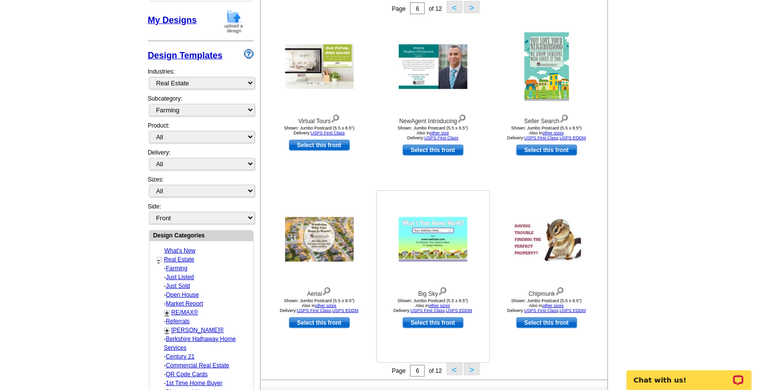
scroll to position [185, 0]
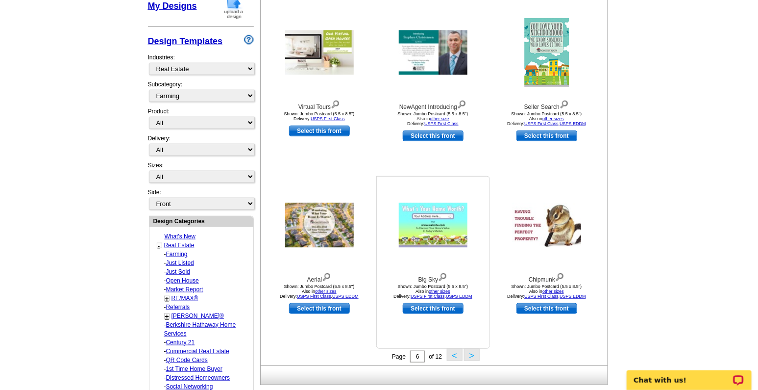
click at [443, 276] on img at bounding box center [442, 275] width 9 height 11
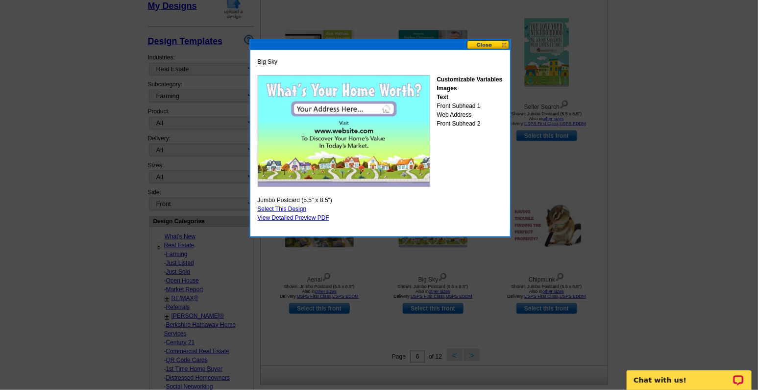
click at [497, 46] on button at bounding box center [488, 44] width 43 height 9
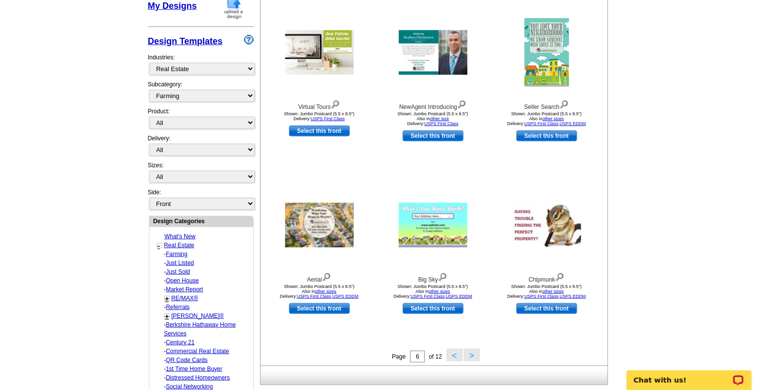
click at [470, 355] on button ">" at bounding box center [472, 354] width 16 height 12
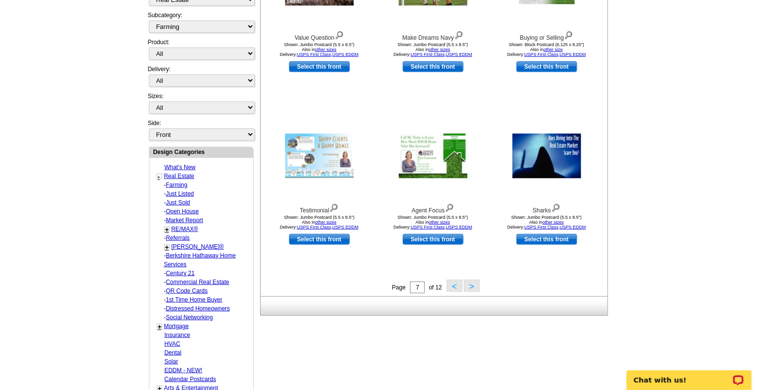
scroll to position [267, 0]
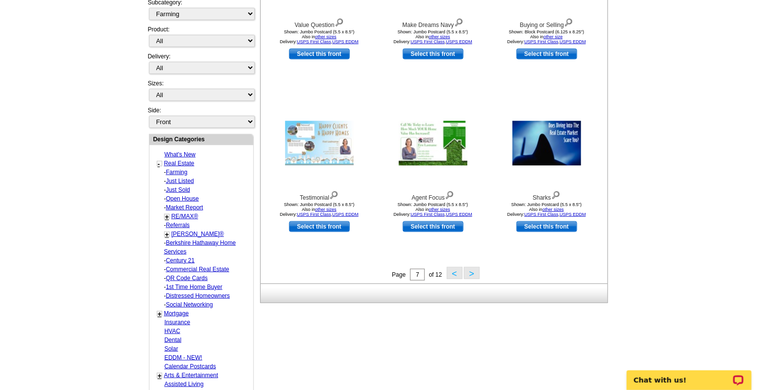
click at [470, 273] on button ">" at bounding box center [472, 273] width 16 height 12
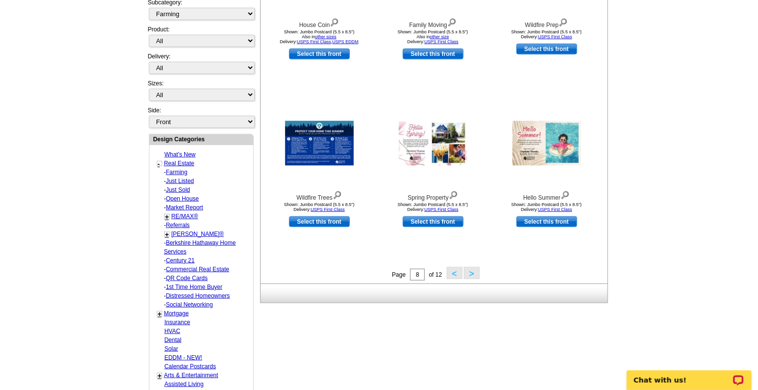
click at [470, 272] on button ">" at bounding box center [472, 273] width 16 height 12
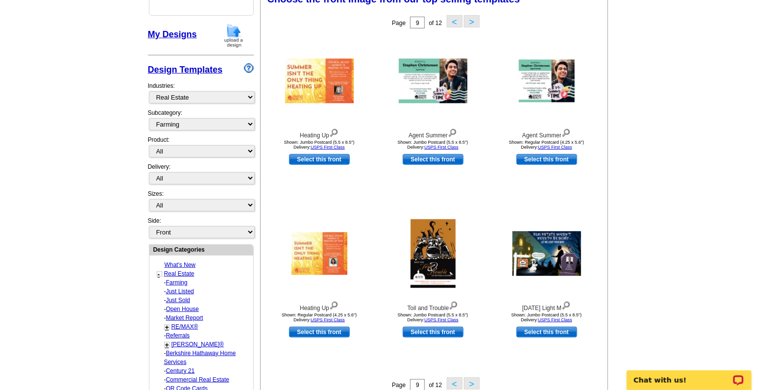
scroll to position [145, 0]
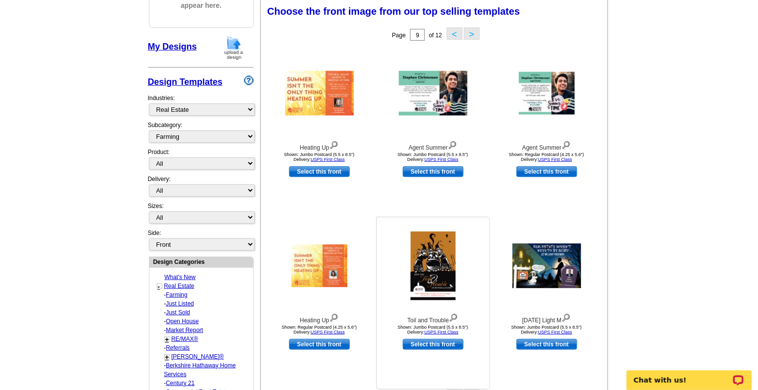
click at [455, 317] on img at bounding box center [453, 316] width 9 height 11
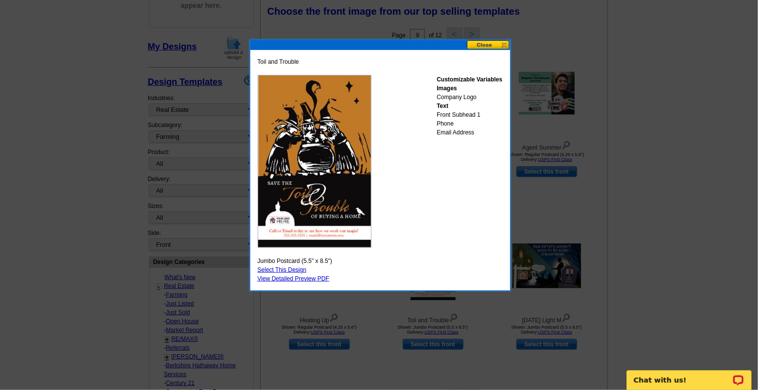
click at [495, 43] on button at bounding box center [488, 44] width 43 height 9
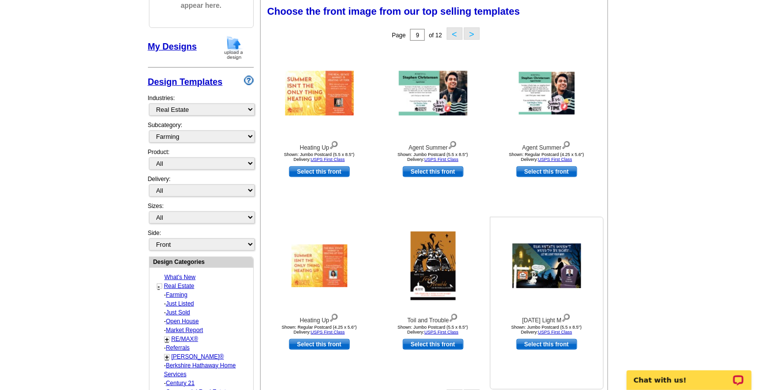
click at [569, 317] on img at bounding box center [566, 316] width 9 height 11
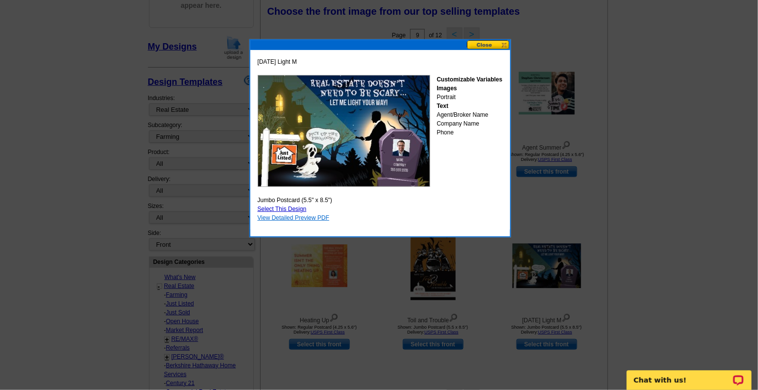
click at [292, 217] on link "View Detailed Preview PDF" at bounding box center [294, 217] width 72 height 7
click at [487, 42] on button at bounding box center [488, 44] width 43 height 9
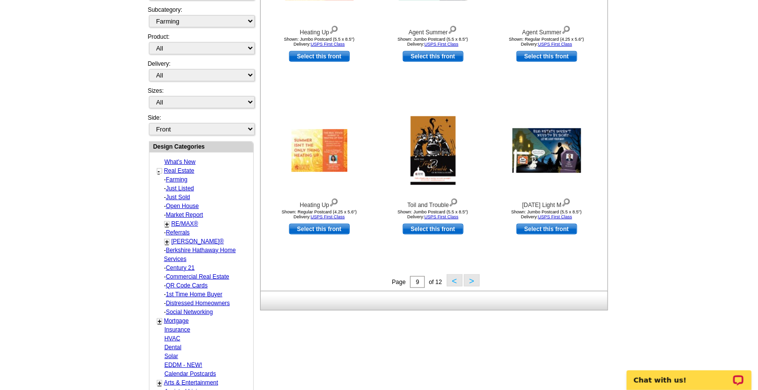
scroll to position [267, 0]
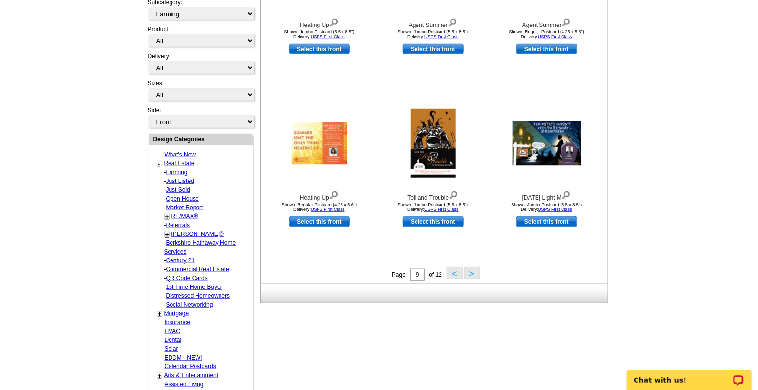
click at [473, 270] on button ">" at bounding box center [472, 273] width 16 height 12
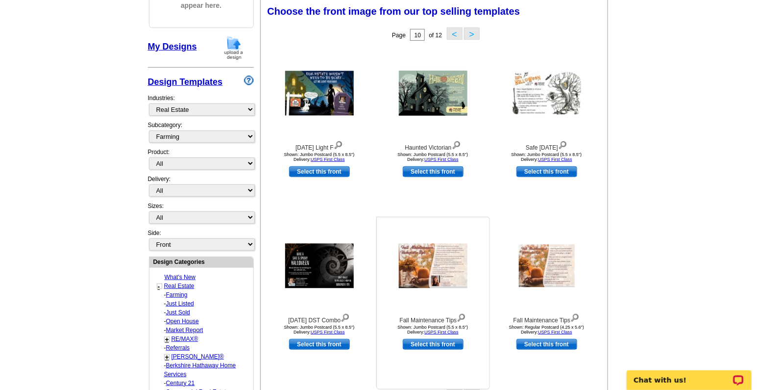
scroll to position [103, 0]
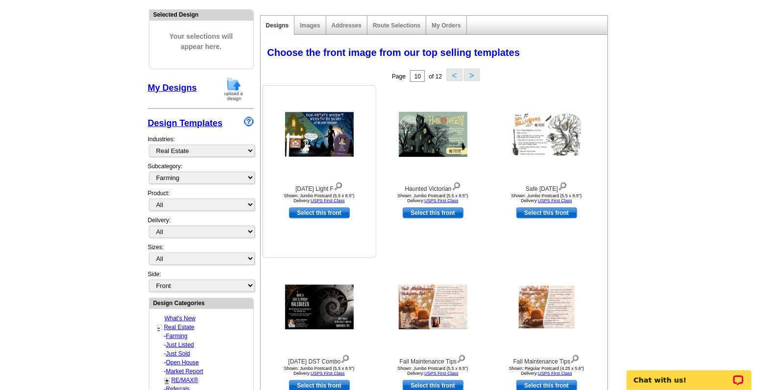
click at [343, 184] on img at bounding box center [338, 185] width 9 height 11
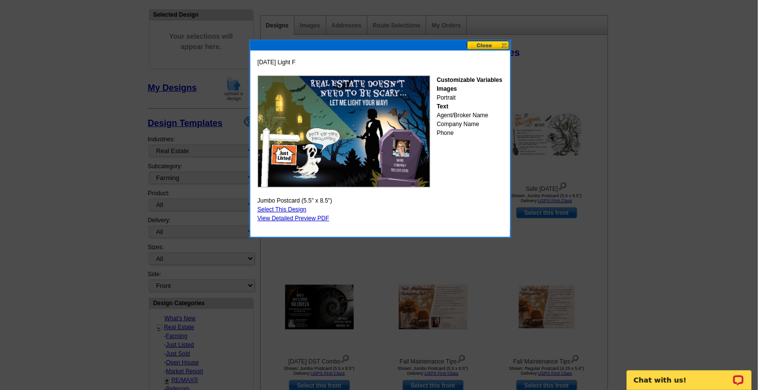
click at [494, 44] on button at bounding box center [488, 45] width 43 height 9
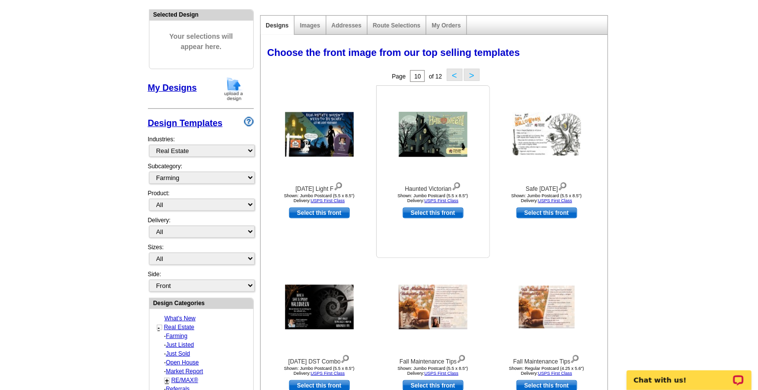
click at [456, 184] on img at bounding box center [456, 185] width 9 height 11
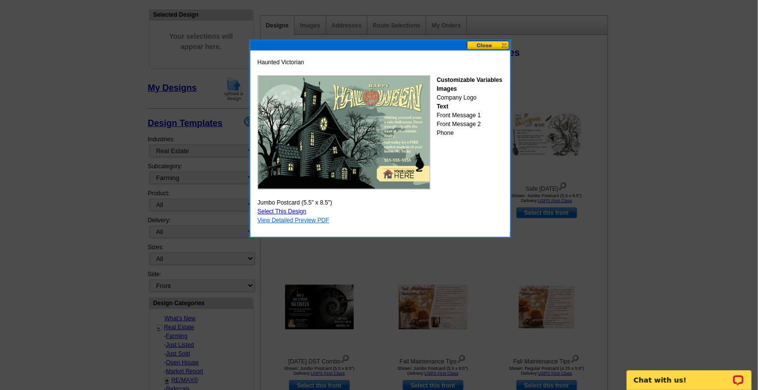
click at [314, 218] on link "View Detailed Preview PDF" at bounding box center [294, 220] width 72 height 7
click at [478, 45] on button at bounding box center [488, 45] width 43 height 9
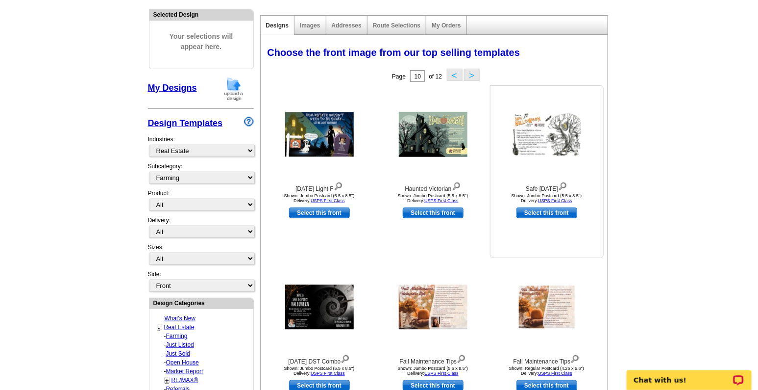
click at [567, 183] on img at bounding box center [562, 185] width 9 height 11
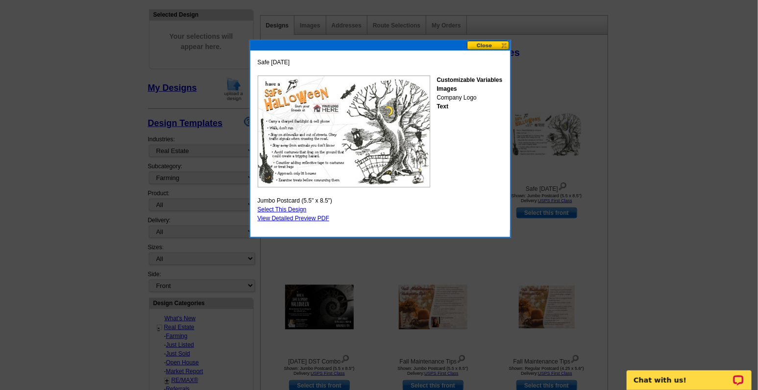
click at [504, 43] on button at bounding box center [488, 45] width 43 height 9
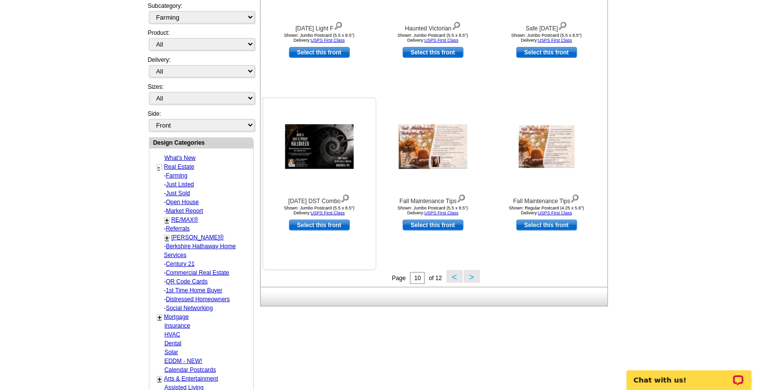
scroll to position [267, 0]
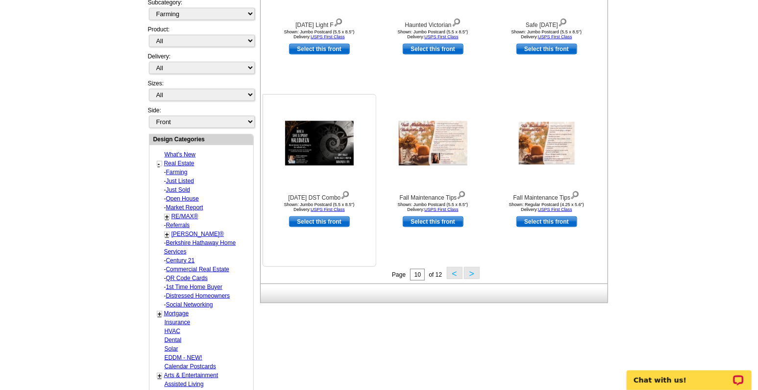
click at [350, 192] on img at bounding box center [345, 194] width 9 height 11
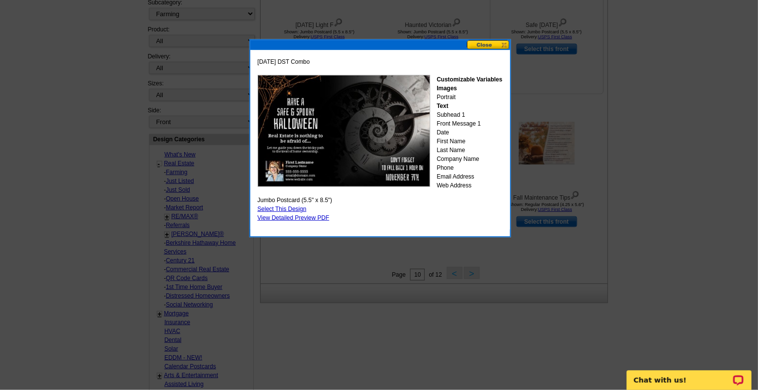
click at [505, 45] on button at bounding box center [488, 44] width 43 height 9
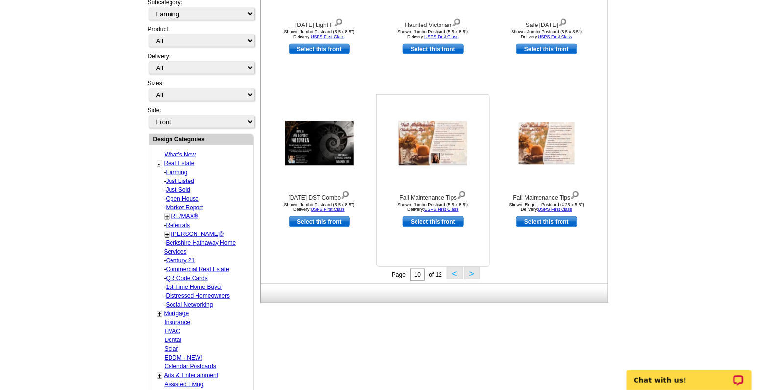
click at [463, 195] on img at bounding box center [461, 194] width 9 height 11
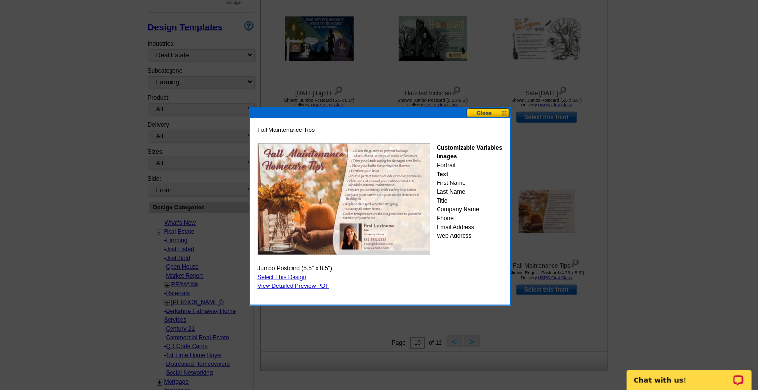
scroll to position [185, 0]
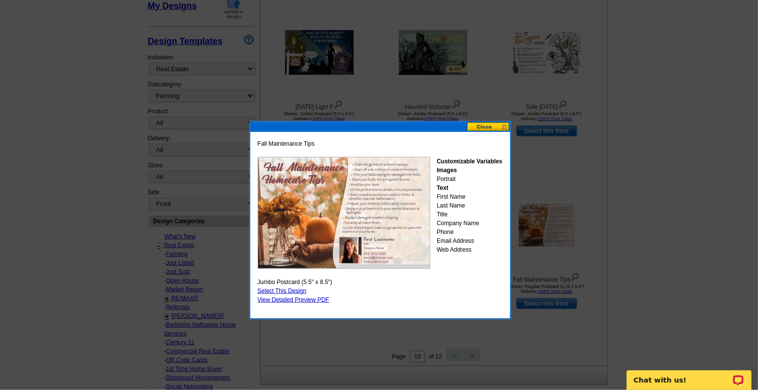
click at [501, 123] on button at bounding box center [488, 126] width 43 height 9
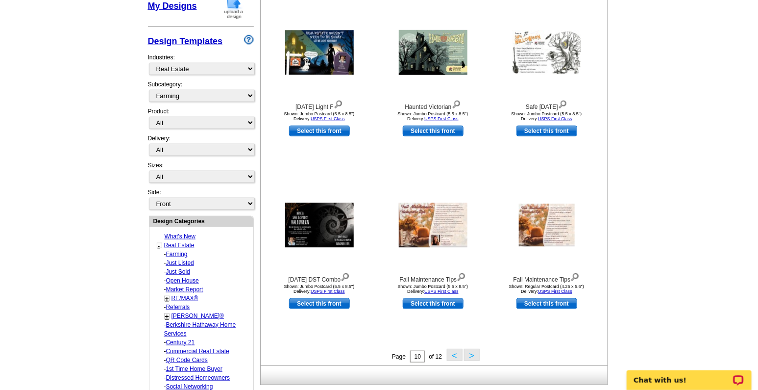
click at [471, 355] on button ">" at bounding box center [472, 354] width 16 height 12
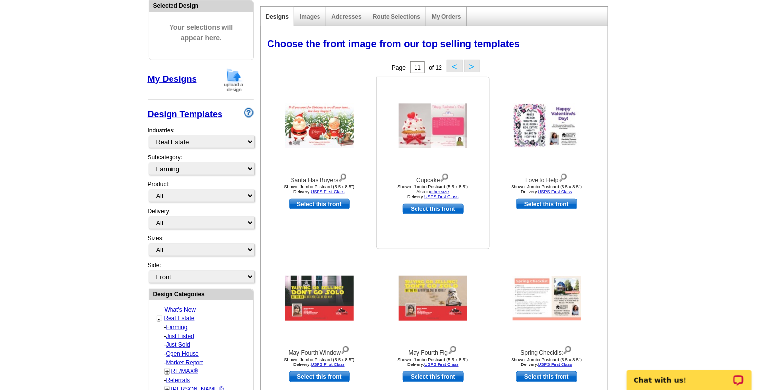
scroll to position [113, 0]
click at [446, 174] on img at bounding box center [444, 176] width 9 height 11
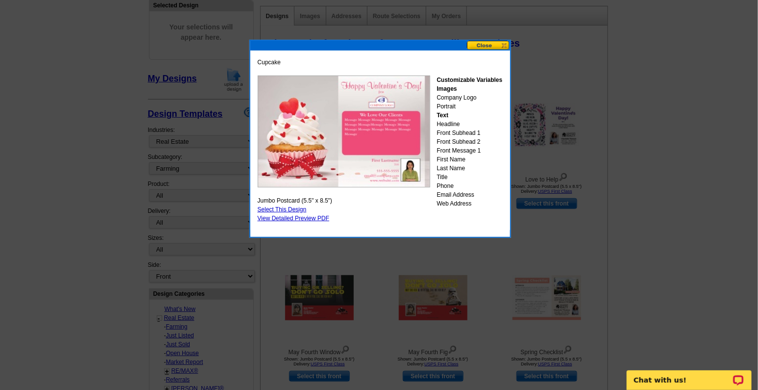
click at [494, 42] on button at bounding box center [488, 45] width 43 height 9
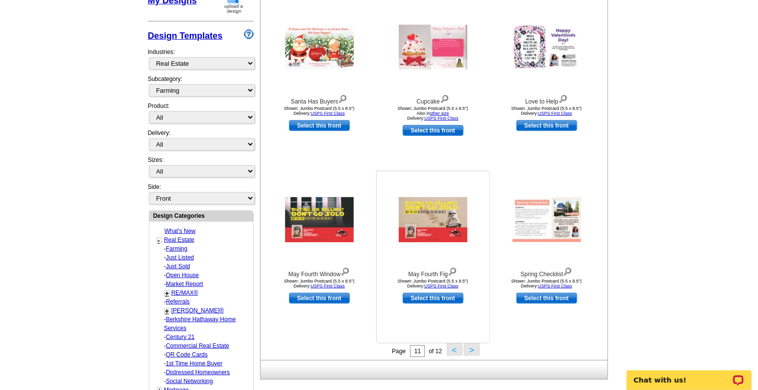
scroll to position [154, 0]
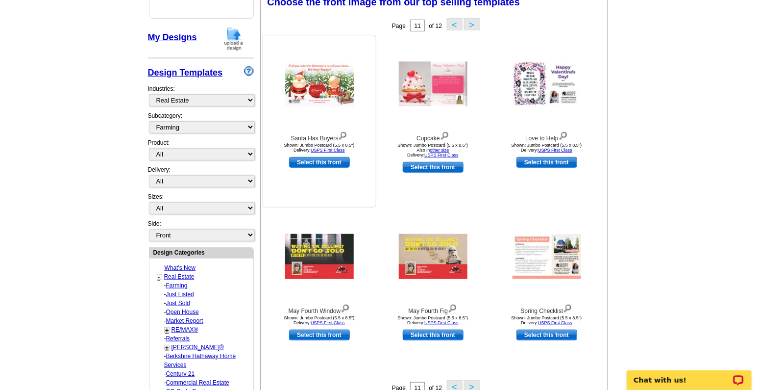
click at [343, 134] on img at bounding box center [342, 134] width 9 height 11
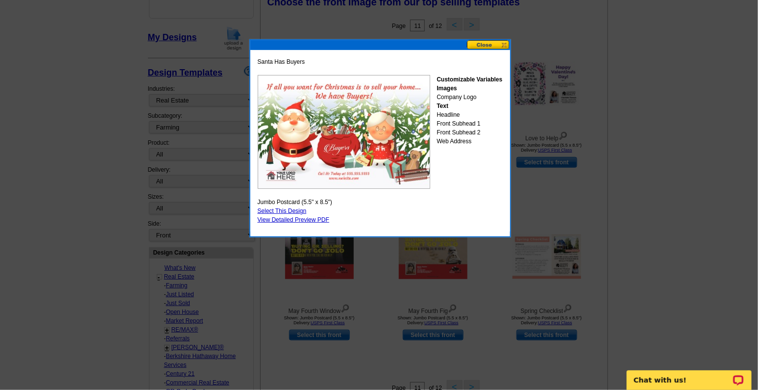
click at [506, 42] on button at bounding box center [488, 44] width 43 height 9
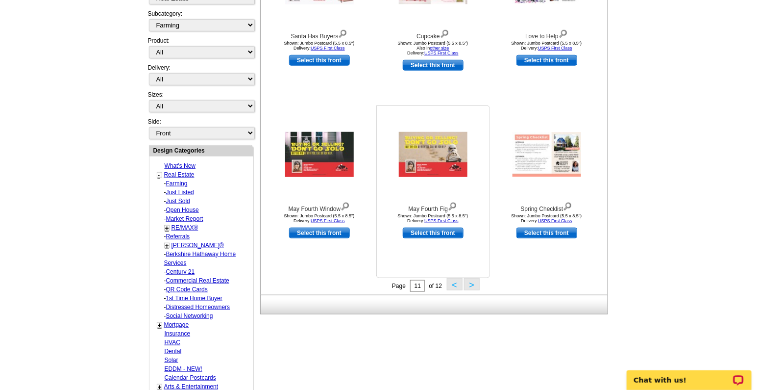
scroll to position [276, 0]
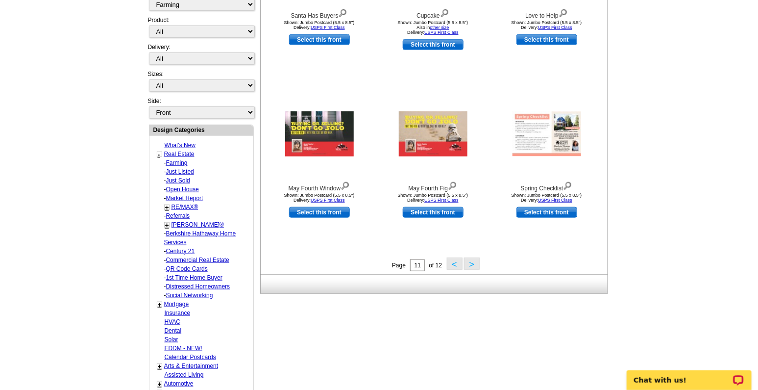
click at [471, 265] on button ">" at bounding box center [472, 263] width 16 height 12
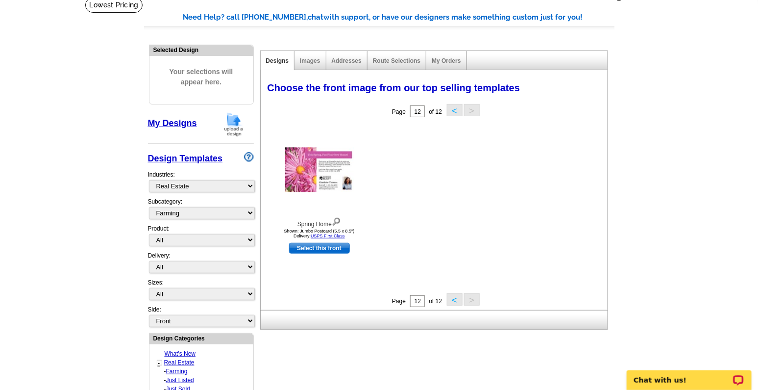
scroll to position [159, 0]
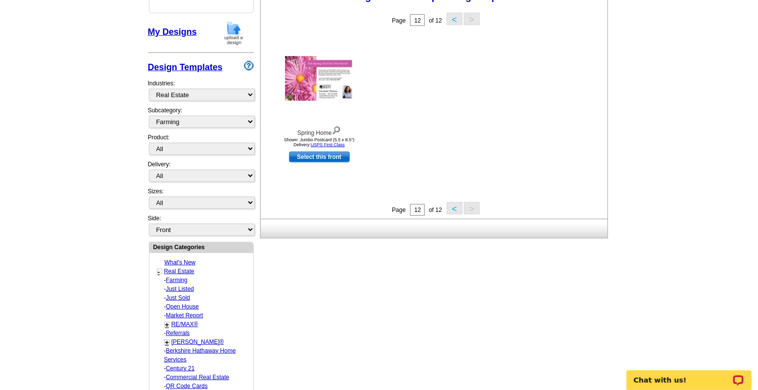
click at [453, 207] on button "<" at bounding box center [455, 208] width 16 height 12
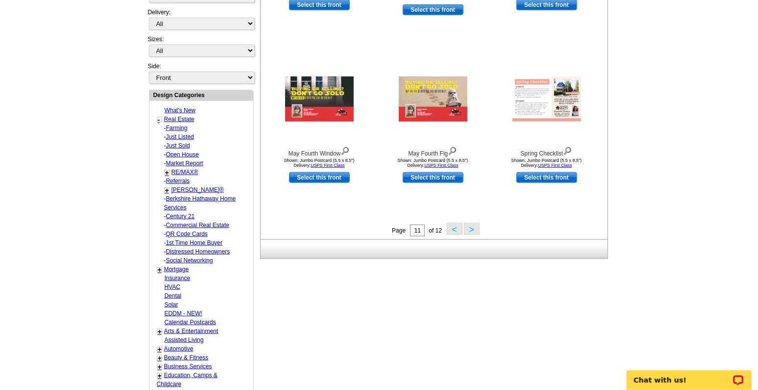
scroll to position [323, 0]
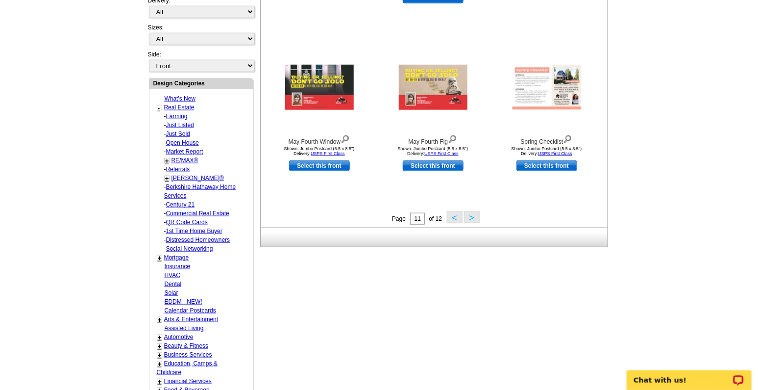
click at [454, 218] on button "<" at bounding box center [455, 217] width 16 height 12
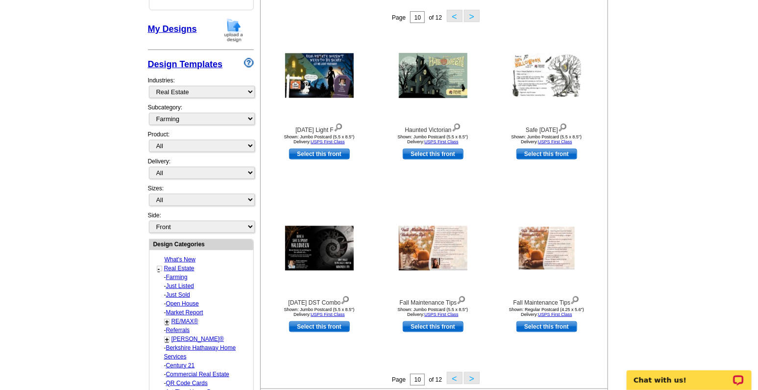
scroll to position [145, 0]
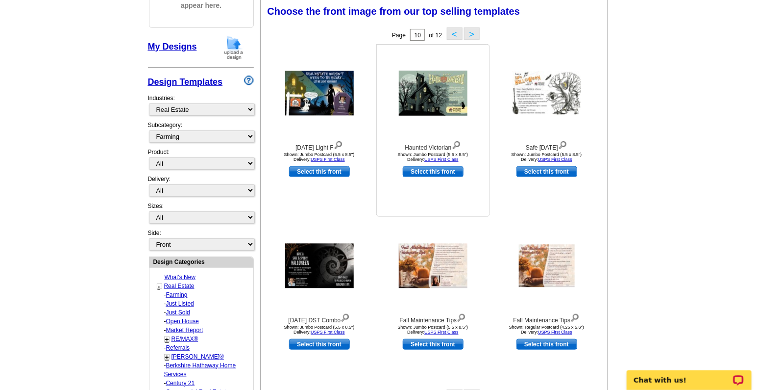
click at [422, 172] on link "Select this front" at bounding box center [433, 171] width 61 height 11
select select "2"
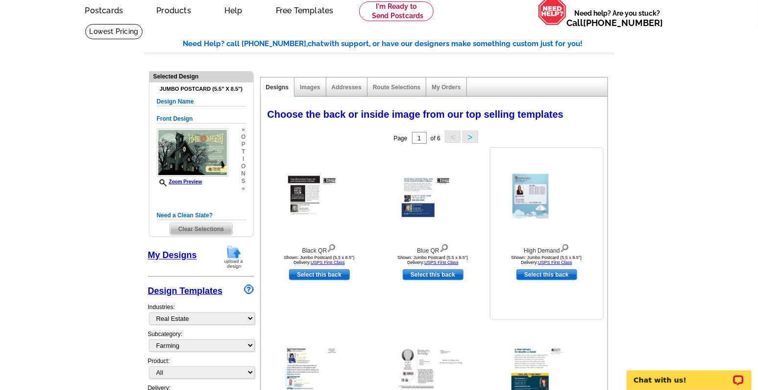
scroll to position [41, 0]
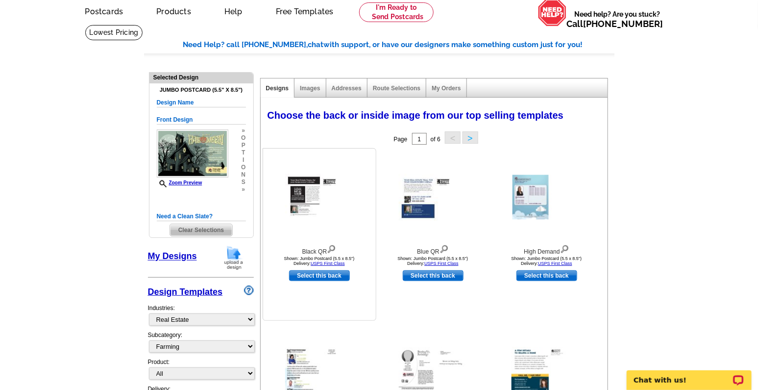
click at [333, 247] on img at bounding box center [331, 248] width 9 height 11
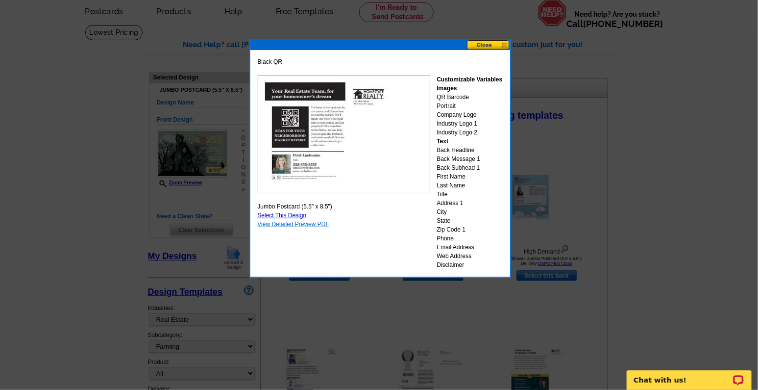
click at [314, 223] on link "View Detailed Preview PDF" at bounding box center [294, 224] width 72 height 7
click at [496, 42] on button at bounding box center [488, 44] width 43 height 9
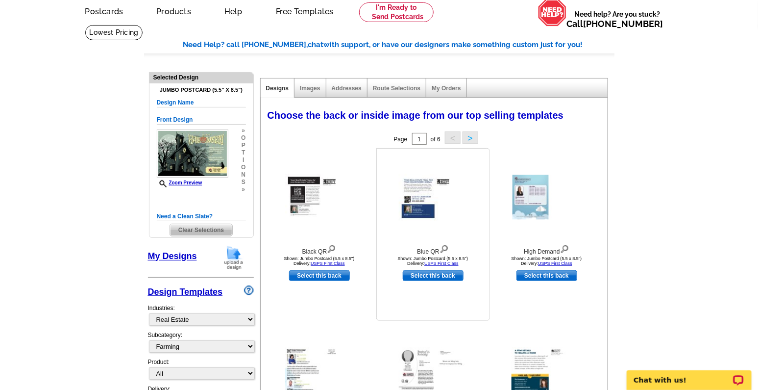
click at [443, 247] on img at bounding box center [444, 248] width 9 height 11
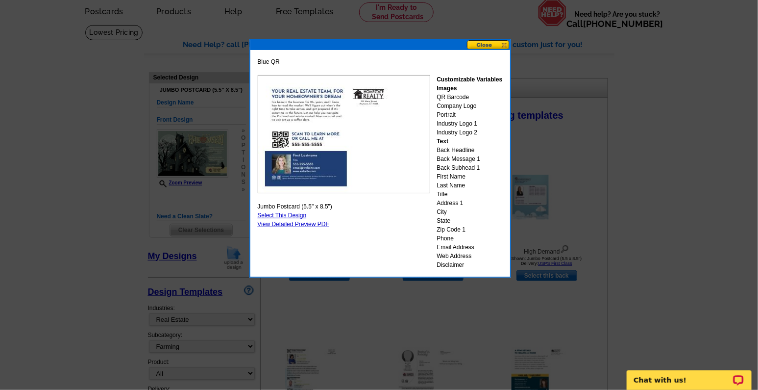
click at [503, 42] on button at bounding box center [488, 44] width 43 height 9
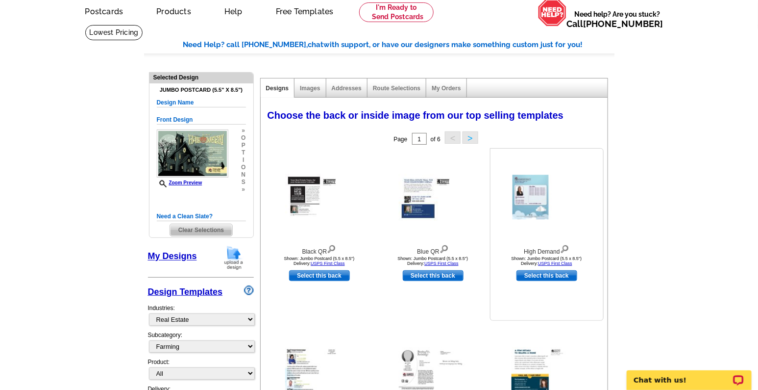
click at [563, 246] on img at bounding box center [564, 248] width 9 height 11
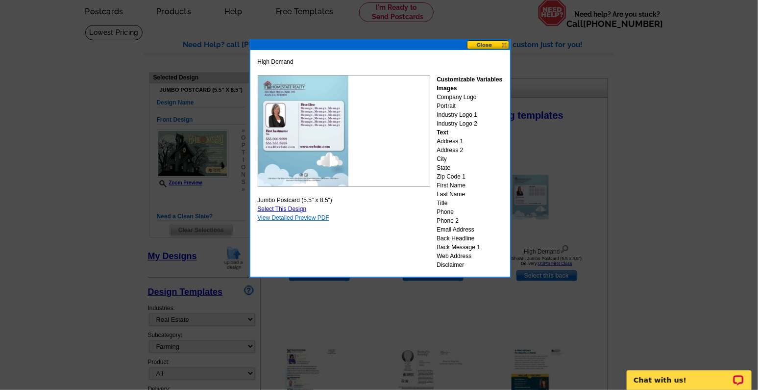
click at [324, 216] on link "View Detailed Preview PDF" at bounding box center [294, 217] width 72 height 7
click at [495, 44] on button at bounding box center [488, 44] width 43 height 9
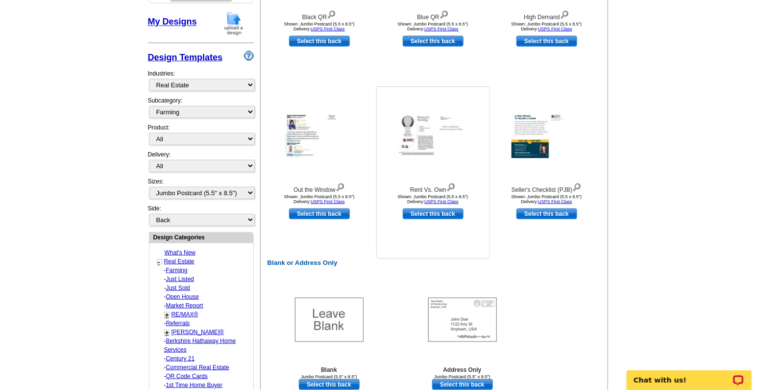
scroll to position [286, 0]
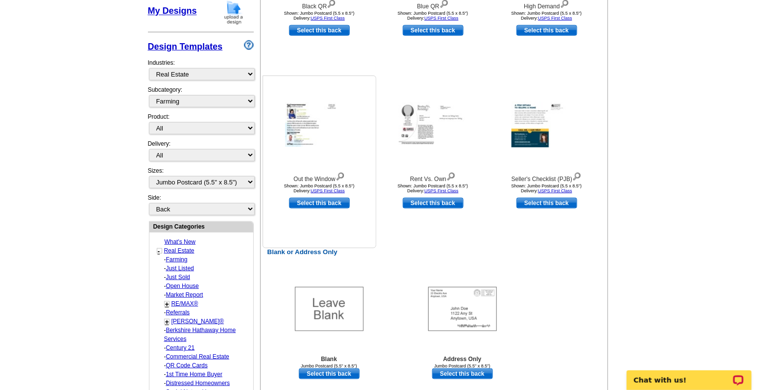
click at [343, 173] on img at bounding box center [340, 175] width 9 height 11
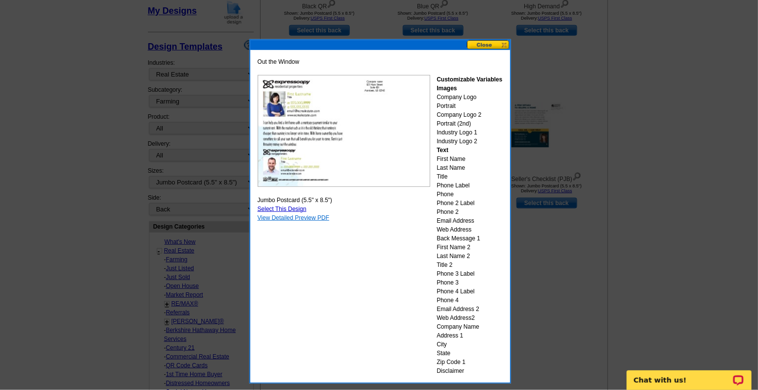
click at [309, 217] on link "View Detailed Preview PDF" at bounding box center [294, 217] width 72 height 7
click at [505, 42] on button at bounding box center [488, 44] width 43 height 9
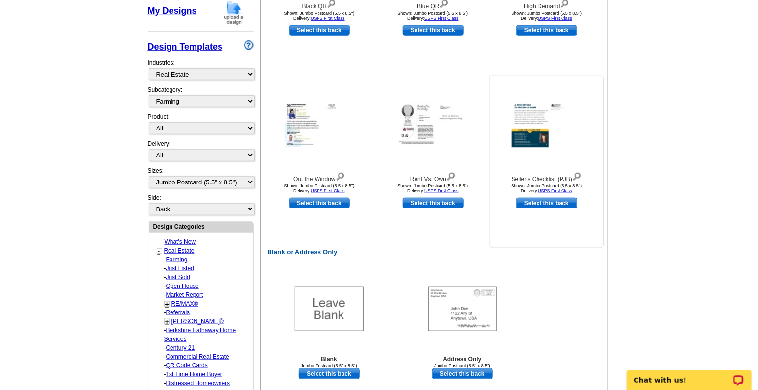
click at [578, 172] on img at bounding box center [576, 175] width 9 height 11
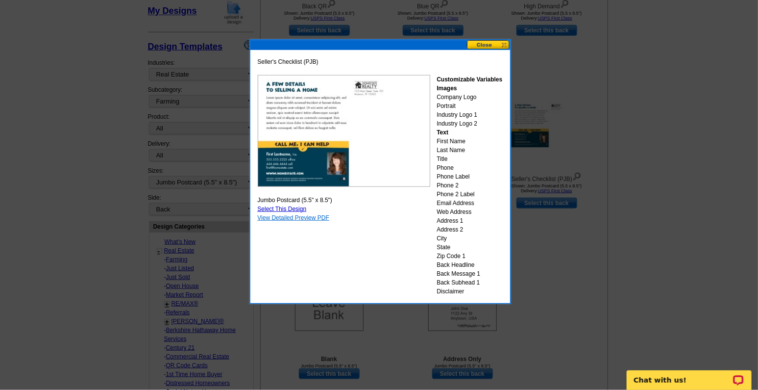
click at [273, 218] on link "View Detailed Preview PDF" at bounding box center [294, 217] width 72 height 7
click at [498, 42] on button at bounding box center [488, 44] width 43 height 9
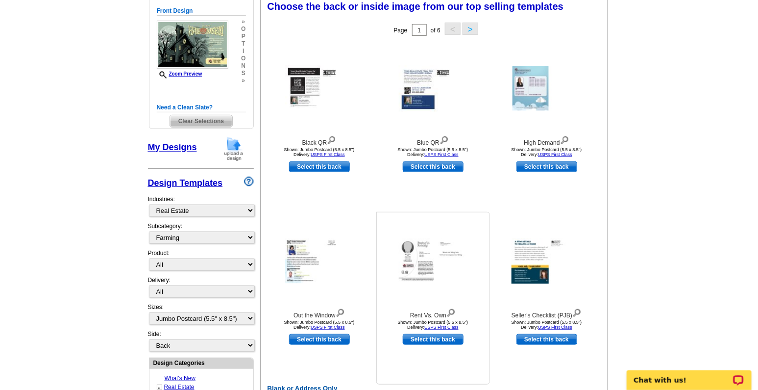
scroll to position [122, 0]
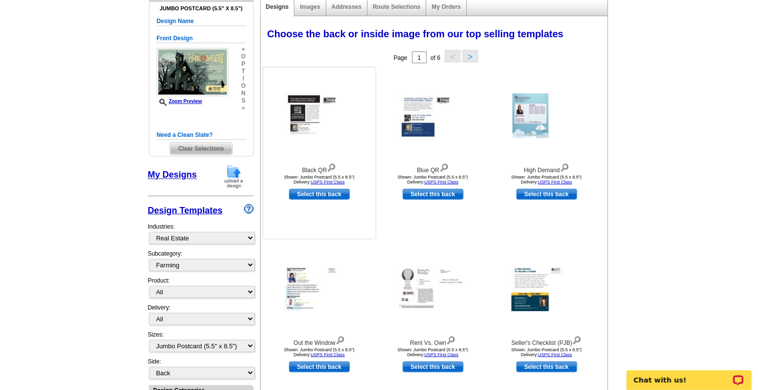
click at [331, 167] on img at bounding box center [331, 166] width 9 height 11
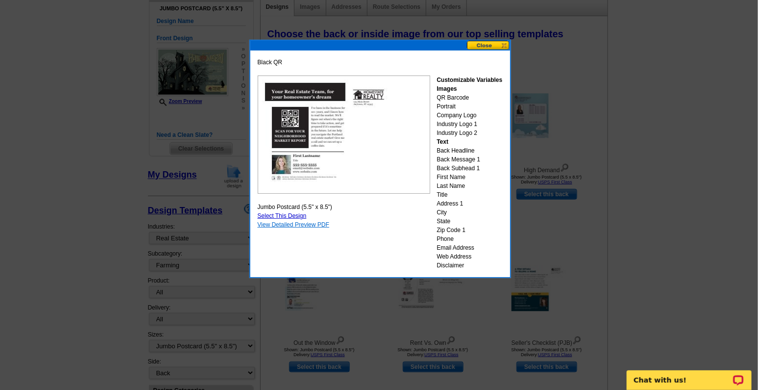
click at [314, 223] on link "View Detailed Preview PDF" at bounding box center [294, 224] width 72 height 7
click at [489, 44] on button at bounding box center [488, 45] width 43 height 9
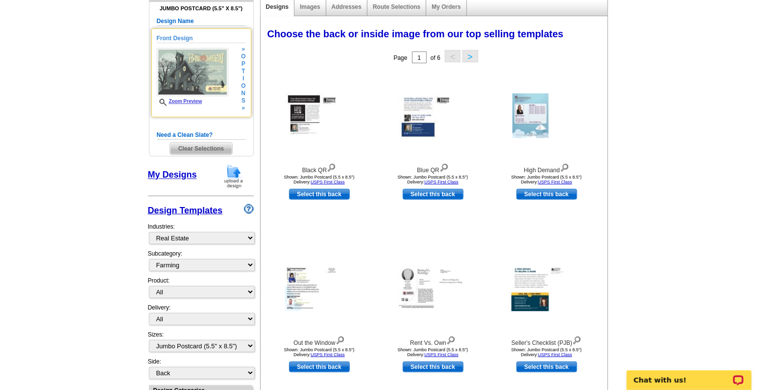
click at [184, 101] on link "Zoom Preview" at bounding box center [180, 100] width 46 height 5
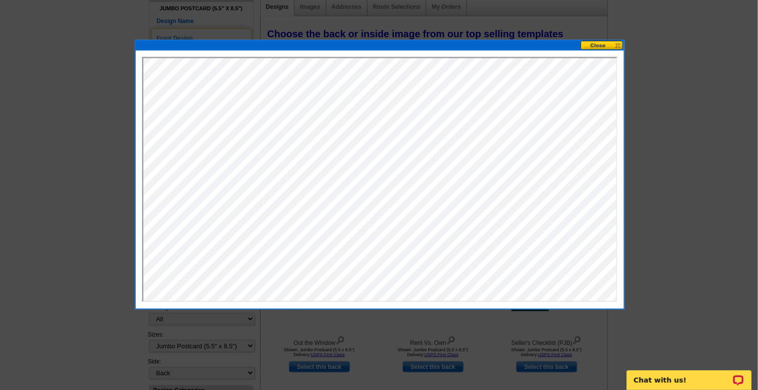
scroll to position [163, 0]
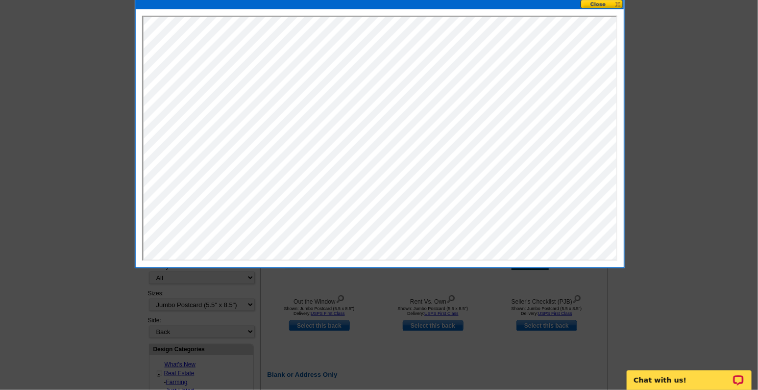
click at [614, 3] on button at bounding box center [602, 4] width 43 height 9
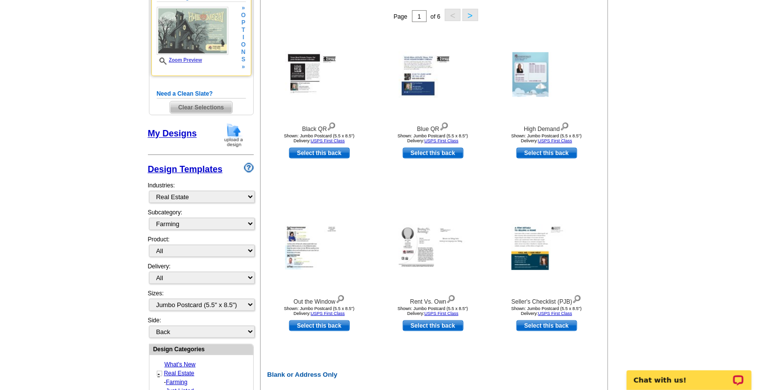
click at [195, 61] on link "Zoom Preview" at bounding box center [180, 59] width 46 height 5
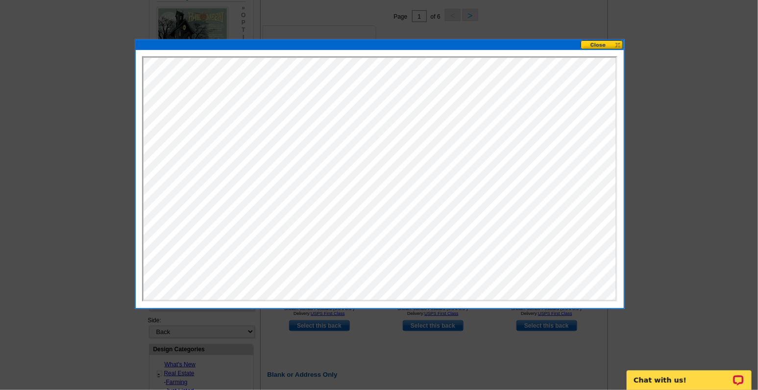
scroll to position [0, 0]
click at [600, 47] on button at bounding box center [602, 44] width 43 height 9
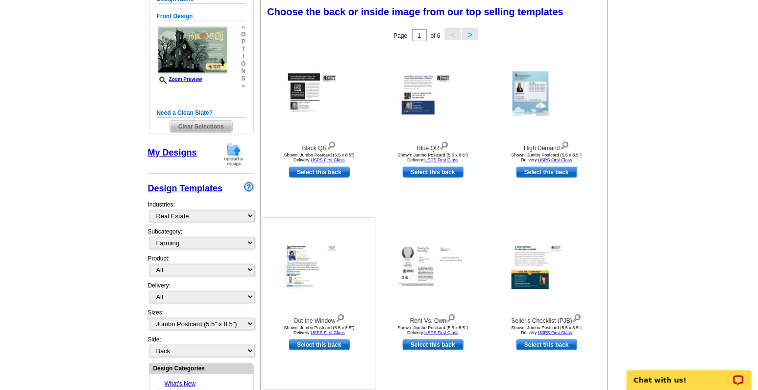
scroll to position [122, 0]
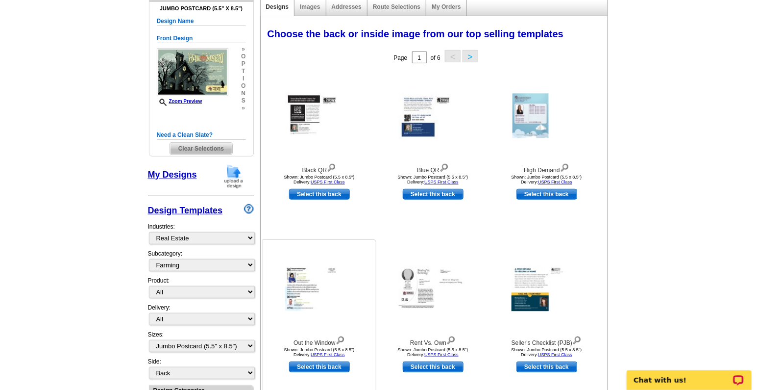
click at [311, 296] on img at bounding box center [319, 288] width 69 height 45
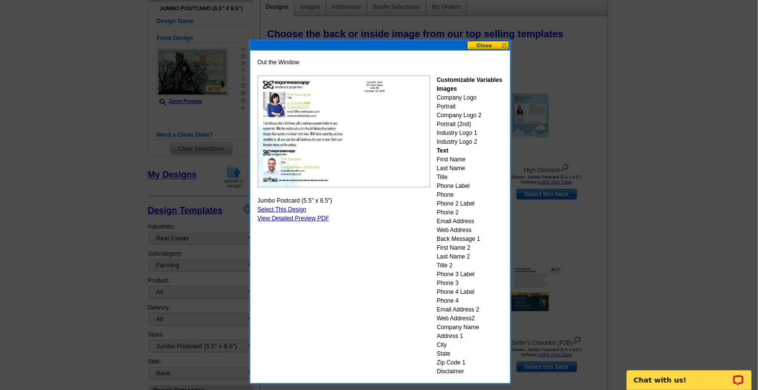
click at [492, 44] on button at bounding box center [488, 45] width 43 height 9
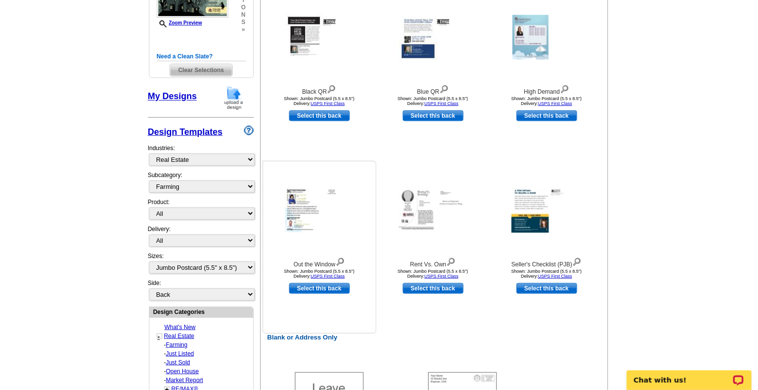
scroll to position [204, 0]
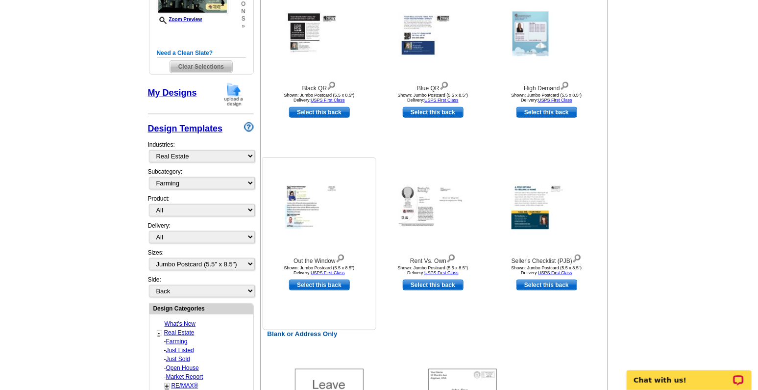
click at [333, 284] on link "Select this back" at bounding box center [319, 284] width 61 height 11
select select "front"
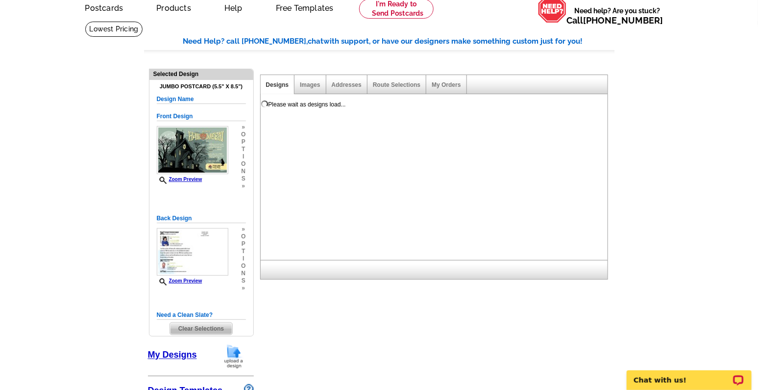
scroll to position [41, 0]
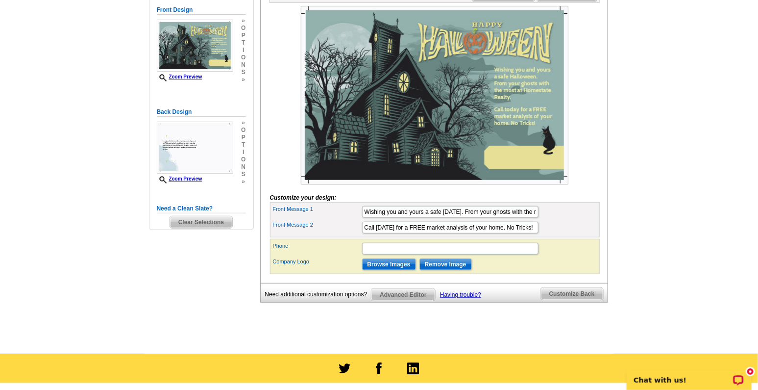
scroll to position [163, 0]
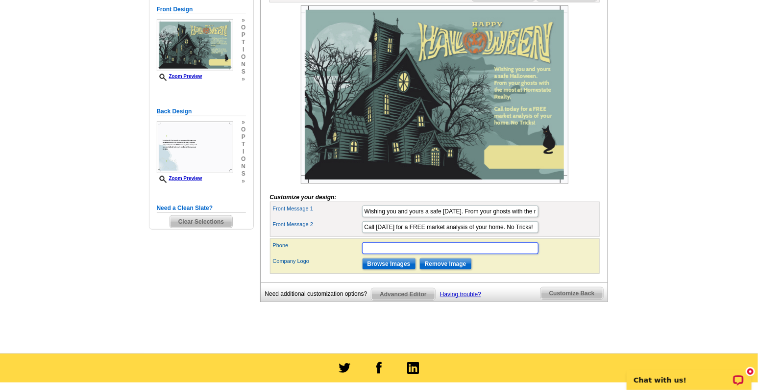
click at [381, 254] on input "Phone" at bounding box center [450, 248] width 176 height 12
type input "[PHONE_NUMBER]"
click at [384, 270] on input "Browse Images" at bounding box center [389, 264] width 54 height 12
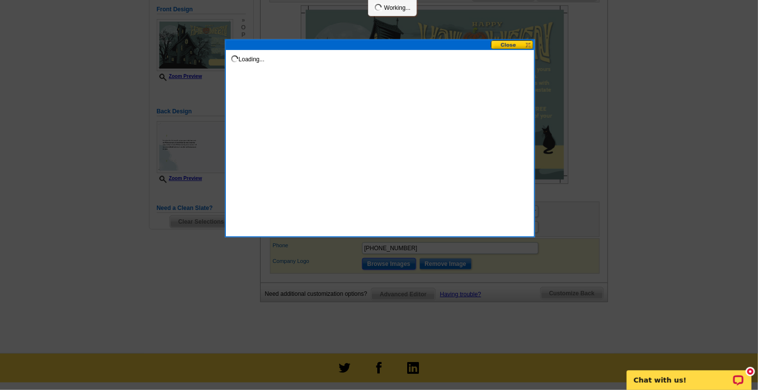
scroll to position [0, 0]
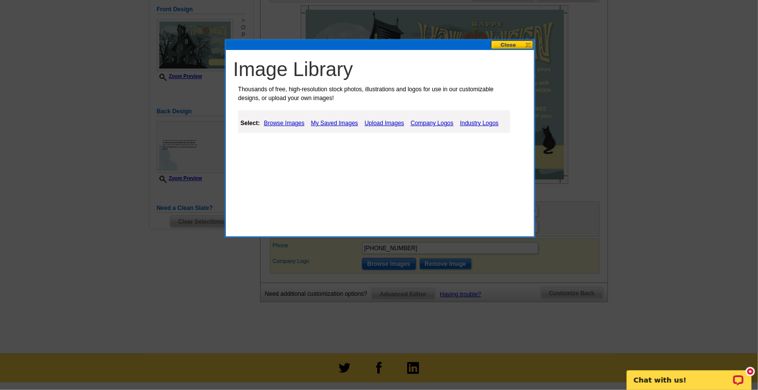
click at [502, 40] on button at bounding box center [512, 44] width 43 height 9
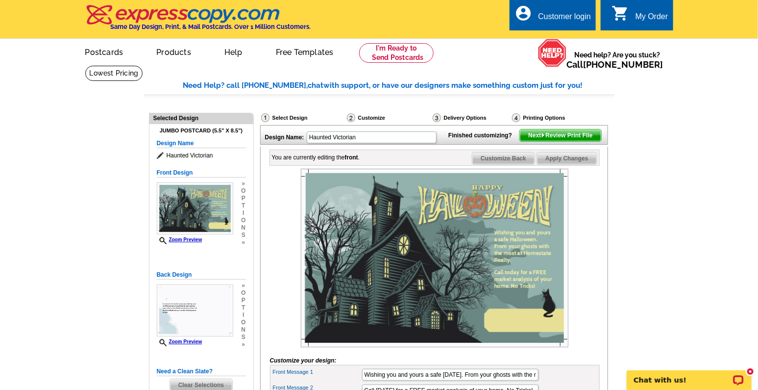
click at [571, 18] on div "Customer login" at bounding box center [564, 19] width 53 height 14
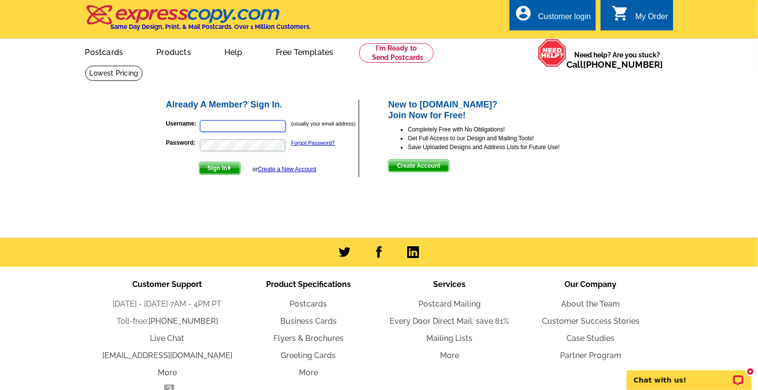
type input "janice@wesellmtdorahomes.com"
click at [207, 170] on span "Sign In" at bounding box center [219, 168] width 41 height 12
